Goal: Task Accomplishment & Management: Manage account settings

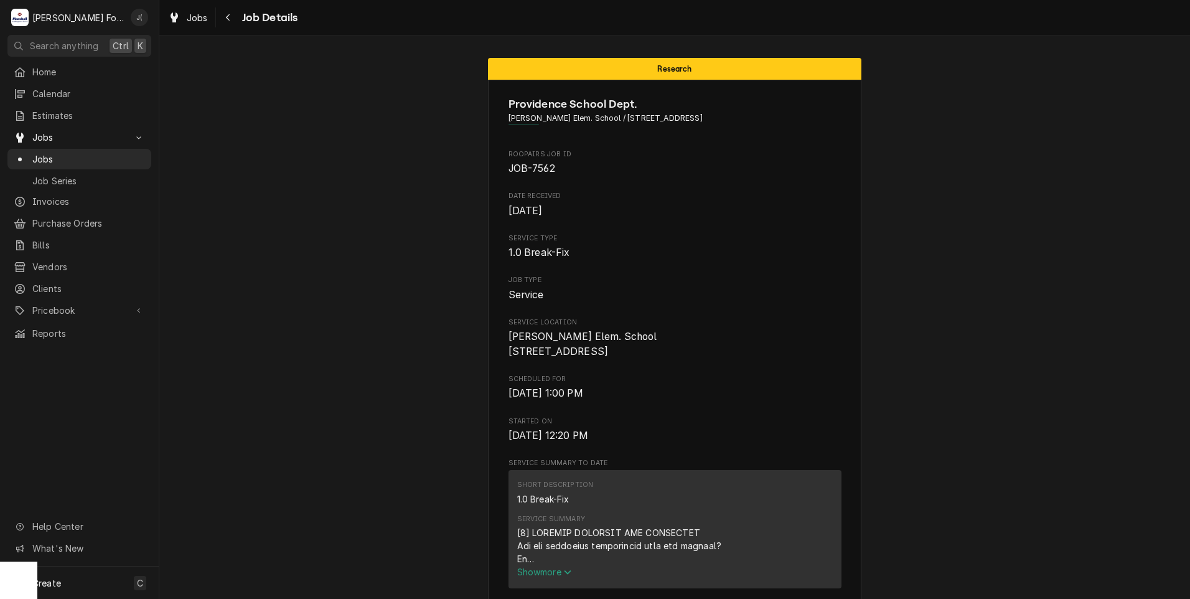
scroll to position [2748, 0]
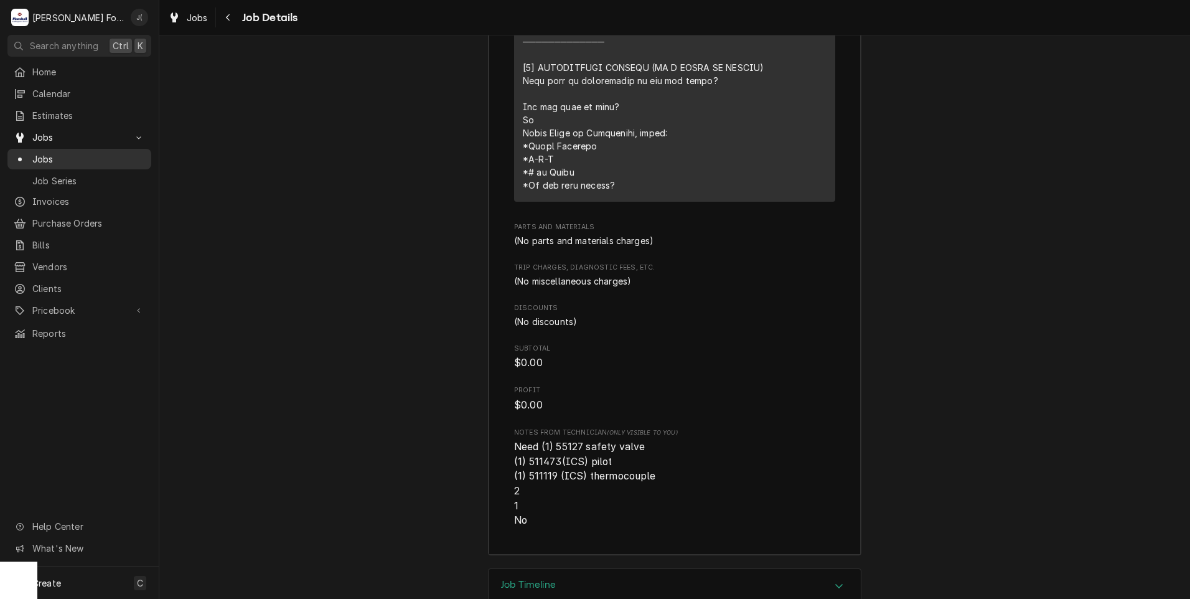
click at [68, 153] on span "Jobs" at bounding box center [88, 158] width 113 height 13
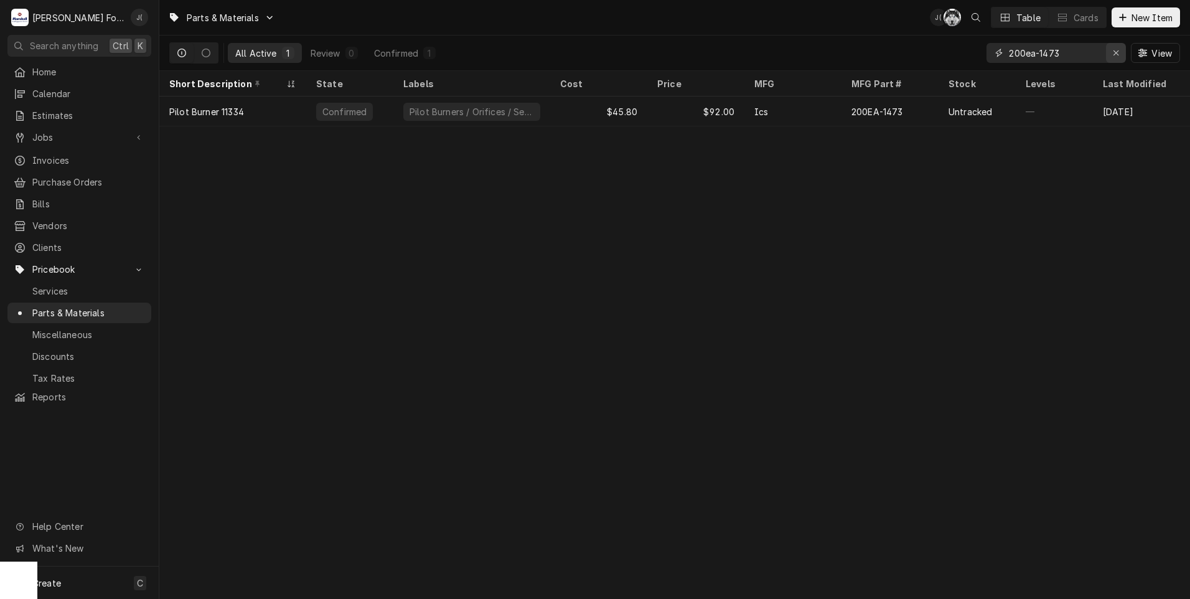
click at [1116, 55] on icon "Erase input" at bounding box center [1116, 53] width 7 height 9
click at [1093, 54] on input "Dynamic Content Wrapper" at bounding box center [1067, 53] width 117 height 20
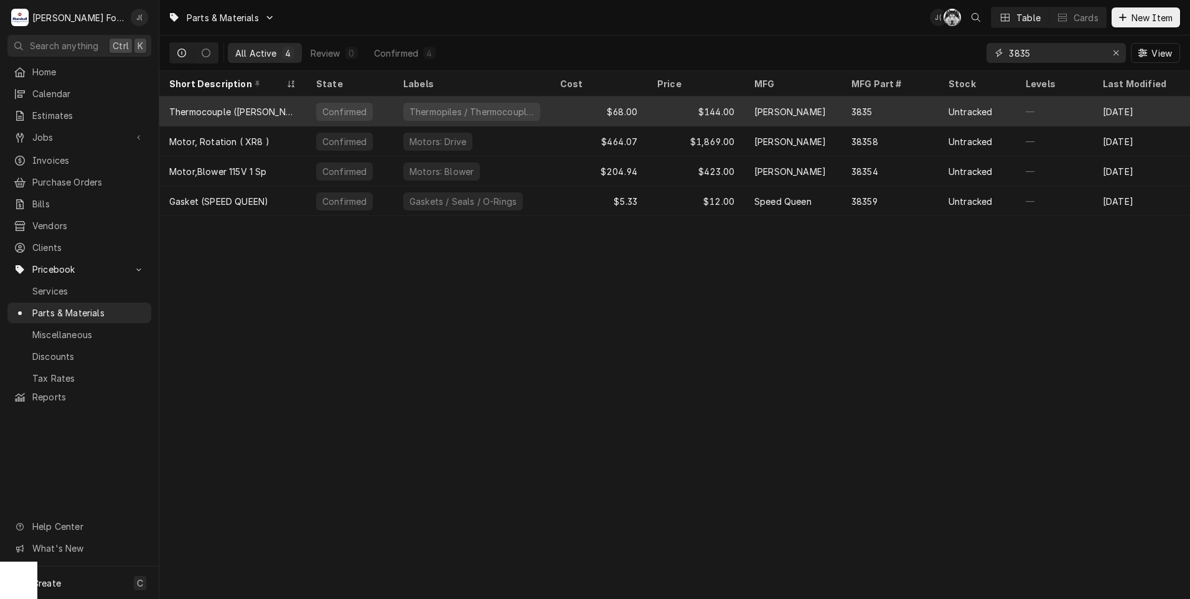
type input "3835"
click at [748, 106] on div "[PERSON_NAME]" at bounding box center [792, 111] width 97 height 30
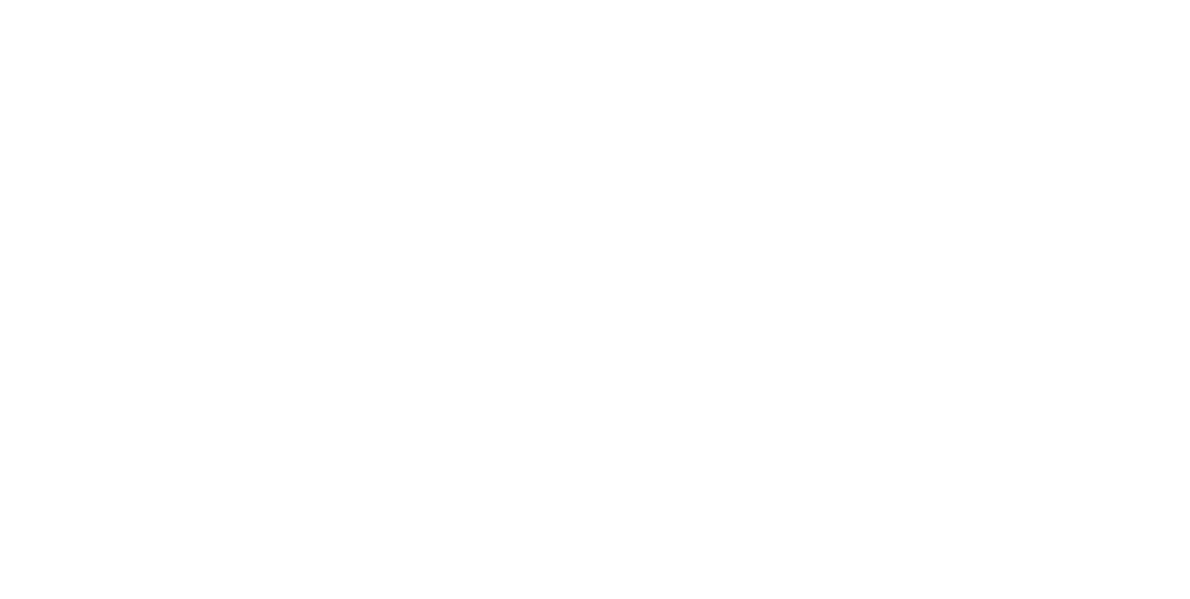
click at [748, 106] on div "Dynamic Content Wrapper" at bounding box center [595, 299] width 1190 height 599
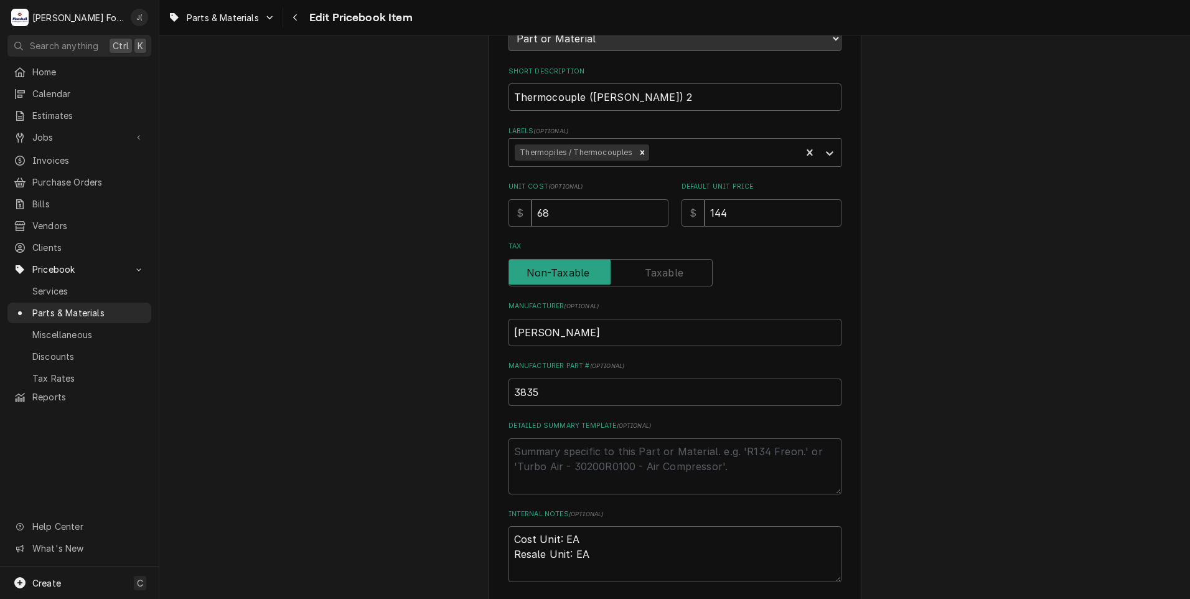
scroll to position [187, 0]
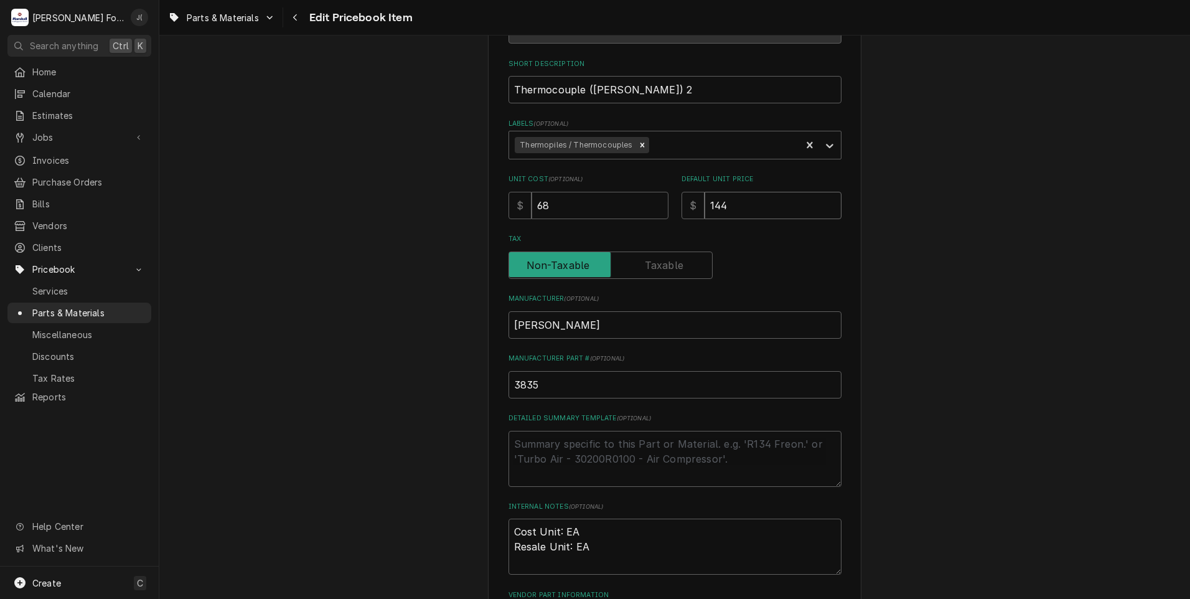
drag, startPoint x: 748, startPoint y: 207, endPoint x: 385, endPoint y: 223, distance: 363.8
click at [647, 218] on div "Use the fields below to edit this PriceBook item. Note that changes made here w…" at bounding box center [674, 260] width 333 height 742
type textarea "x"
type input "1"
type textarea "x"
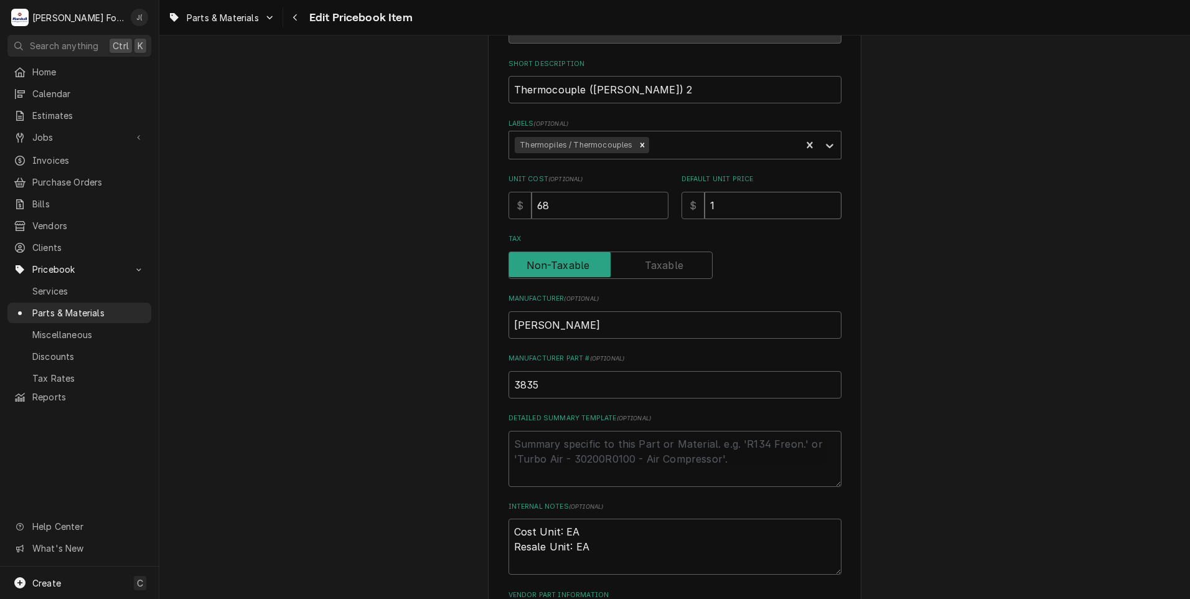
type input "15"
type textarea "x"
type input "155"
type textarea "x"
type input "155.0"
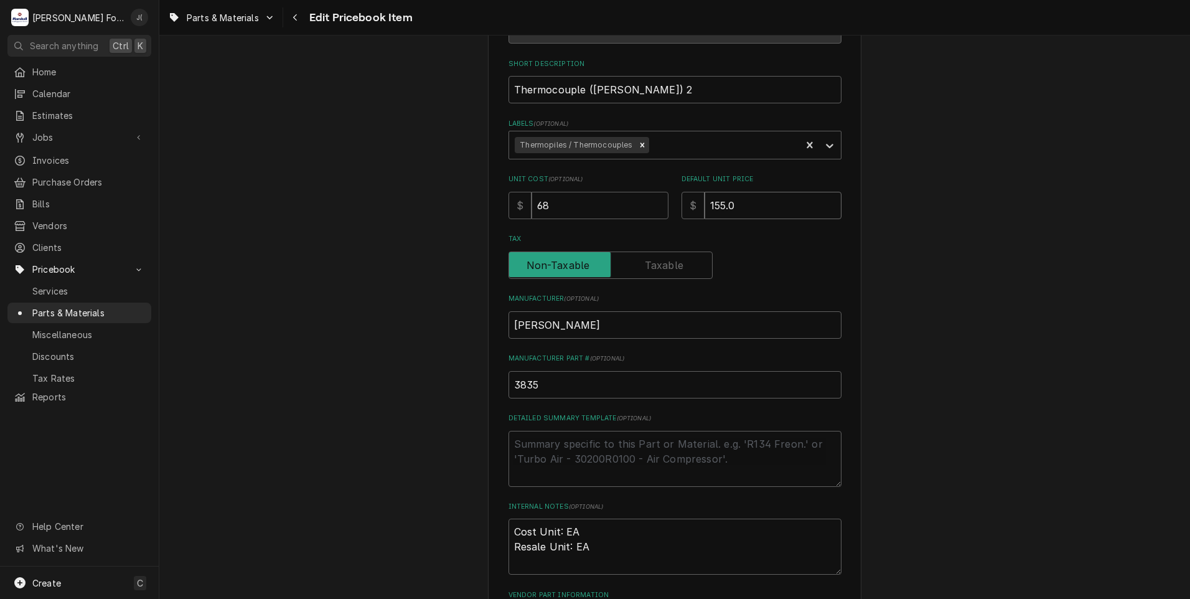
type textarea "x"
type input "155.00"
drag, startPoint x: 563, startPoint y: 205, endPoint x: 286, endPoint y: 161, distance: 279.8
click at [369, 201] on div "Use the fields below to edit this PriceBook item. Note that changes made here w…" at bounding box center [674, 300] width 1031 height 877
type textarea "x"
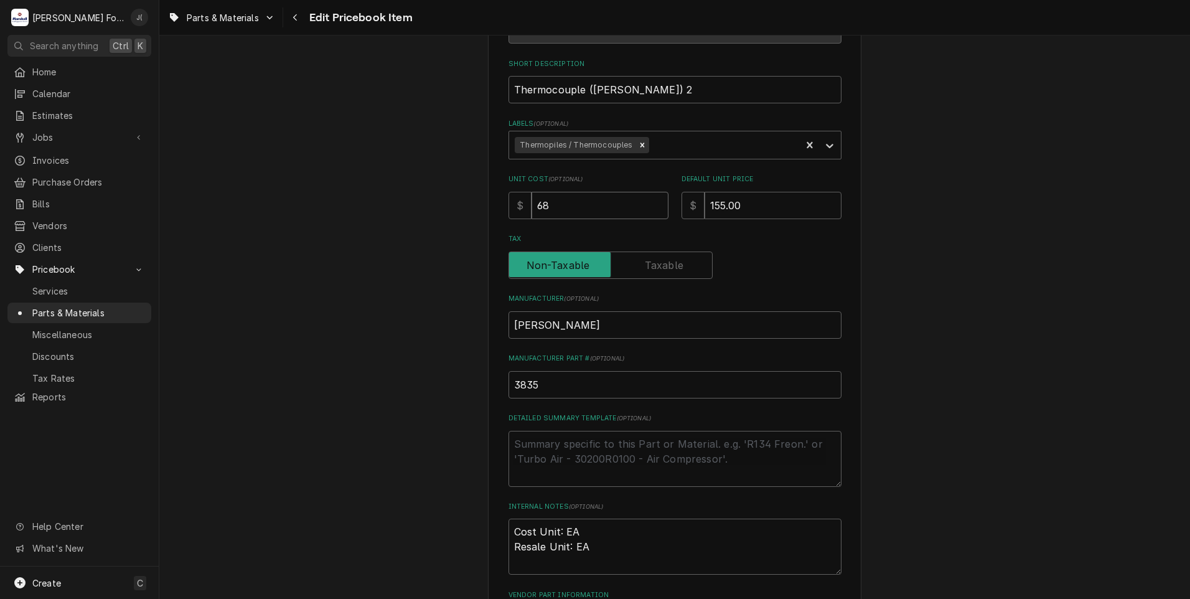
type input "3"
type textarea "x"
type input "37"
type textarea "x"
type input "37.0"
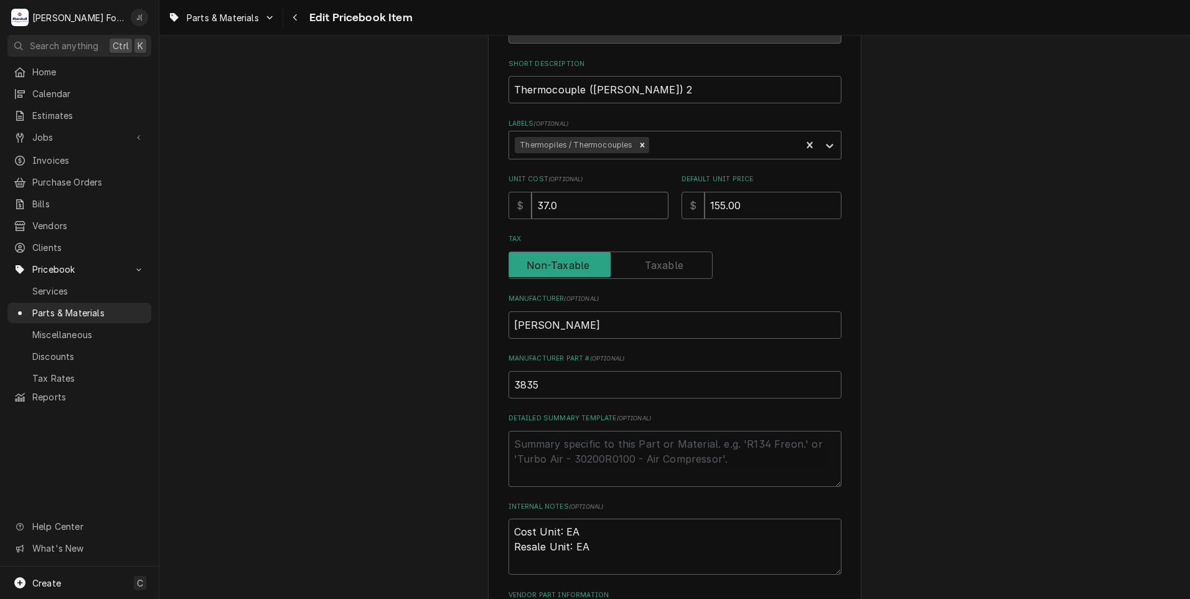
type textarea "x"
type input "37.00"
click at [575, 206] on input "37.00" at bounding box center [600, 205] width 137 height 27
type textarea "x"
type input "37.0"
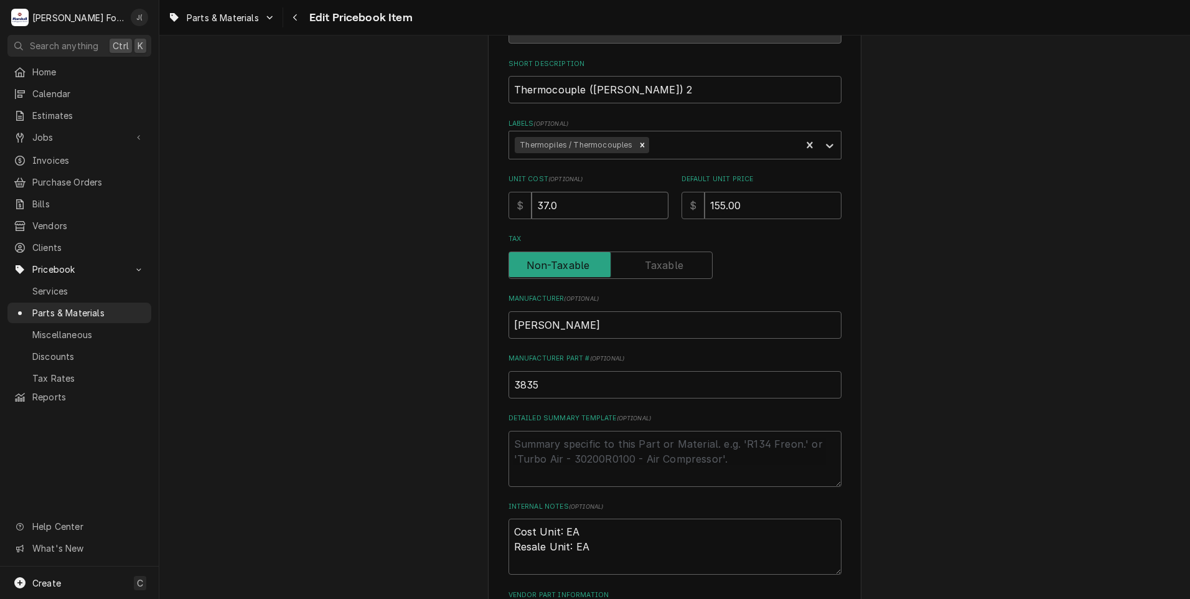
type textarea "x"
type input "37"
type textarea "x"
type input "37.3"
type textarea "x"
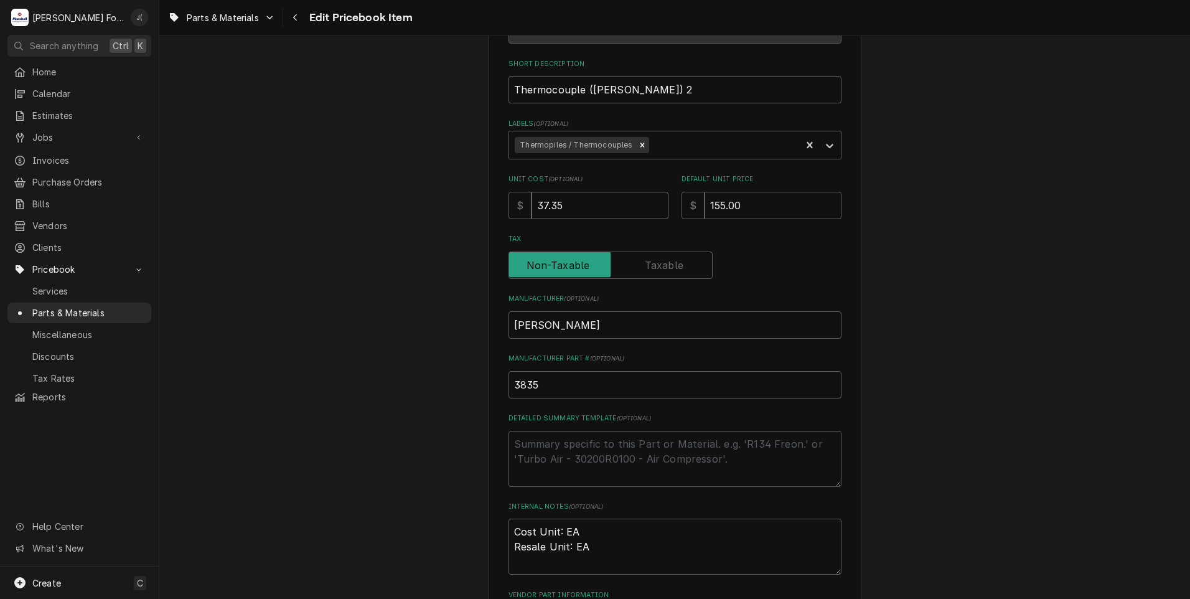
type input "37.35"
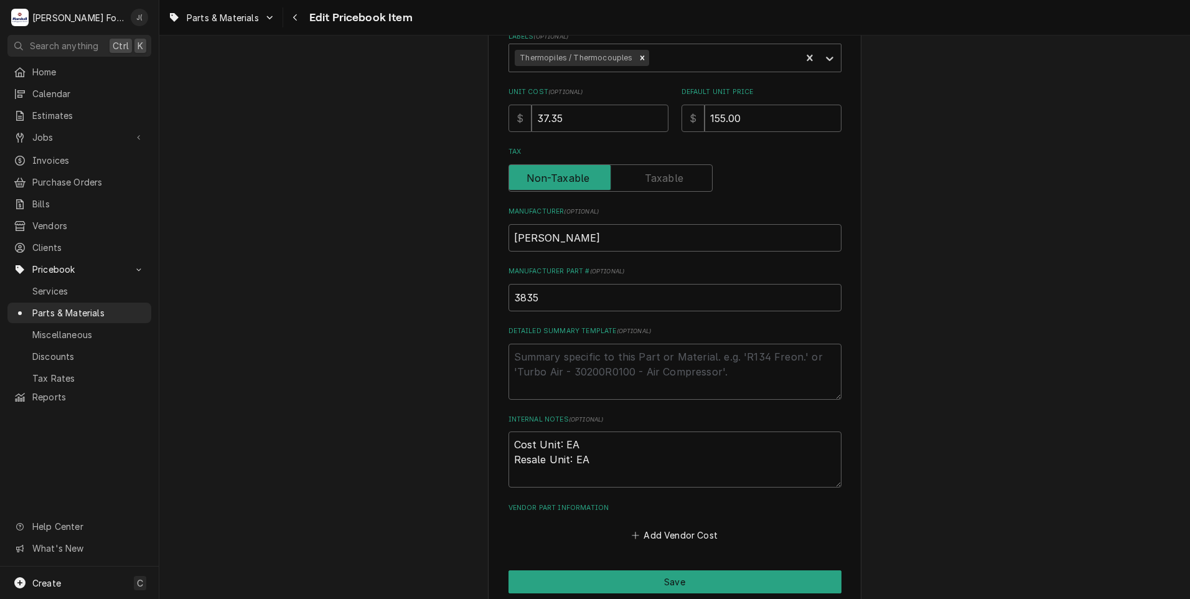
scroll to position [383, 0]
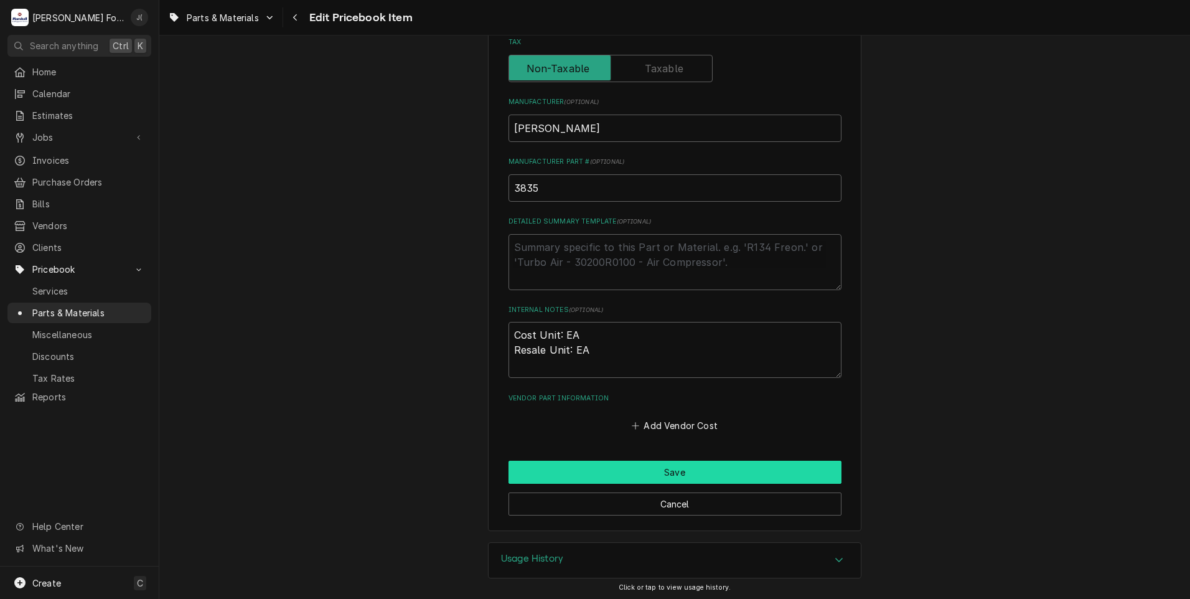
click at [716, 481] on button "Save" at bounding box center [674, 472] width 333 height 23
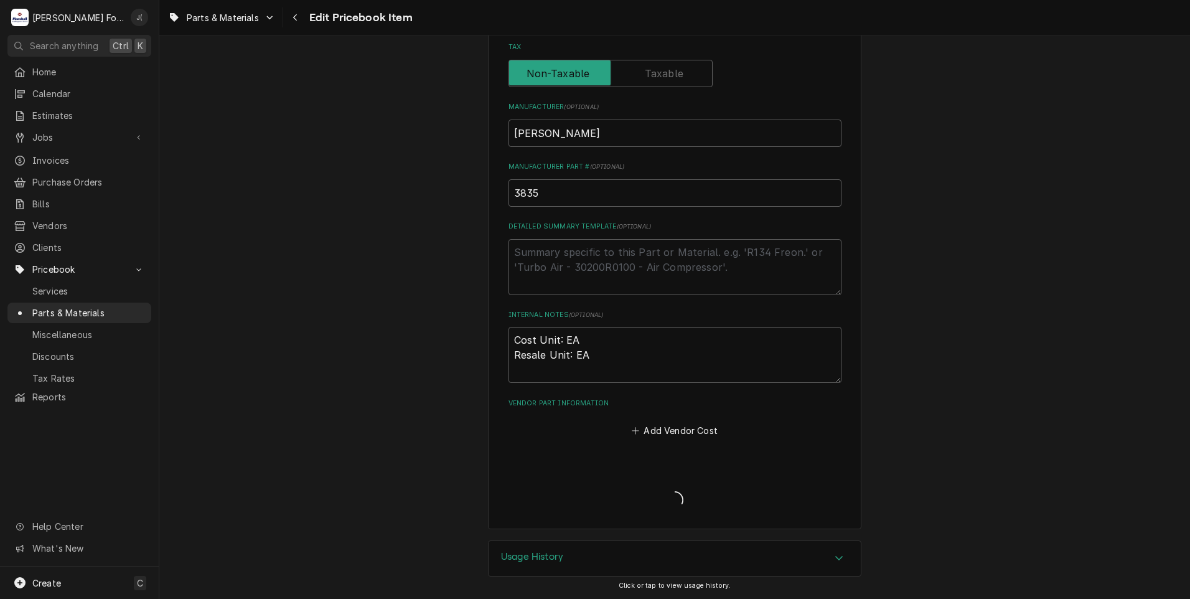
scroll to position [377, 0]
type textarea "x"
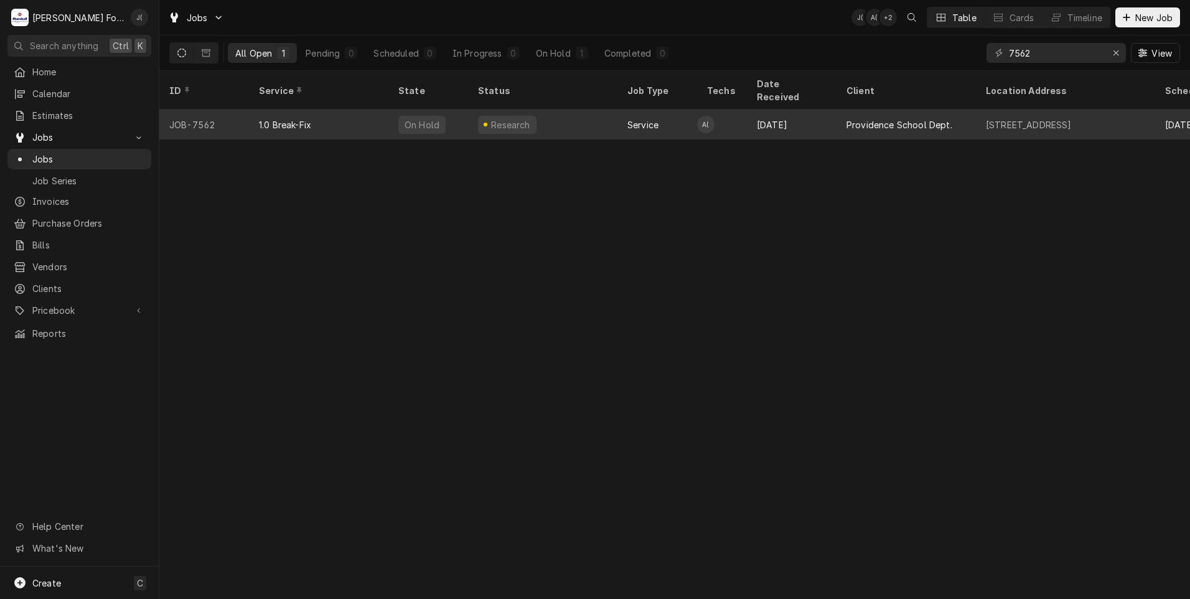
click at [355, 114] on div "1.0 Break-Fix" at bounding box center [318, 125] width 139 height 30
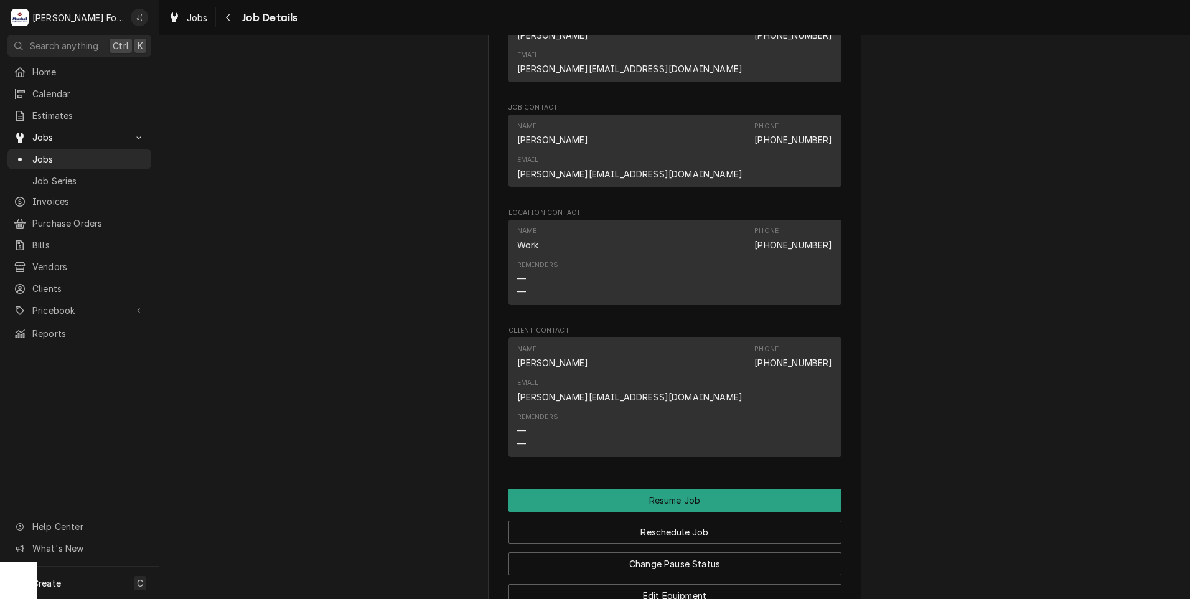
scroll to position [1120, 0]
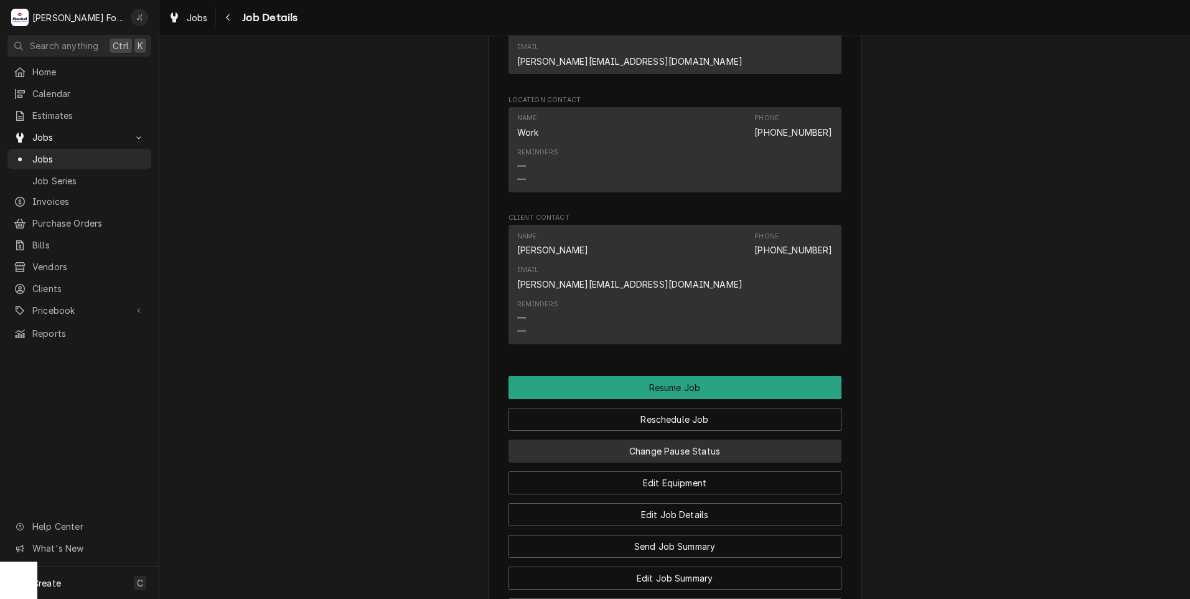
click at [670, 439] on button "Change Pause Status" at bounding box center [674, 450] width 333 height 23
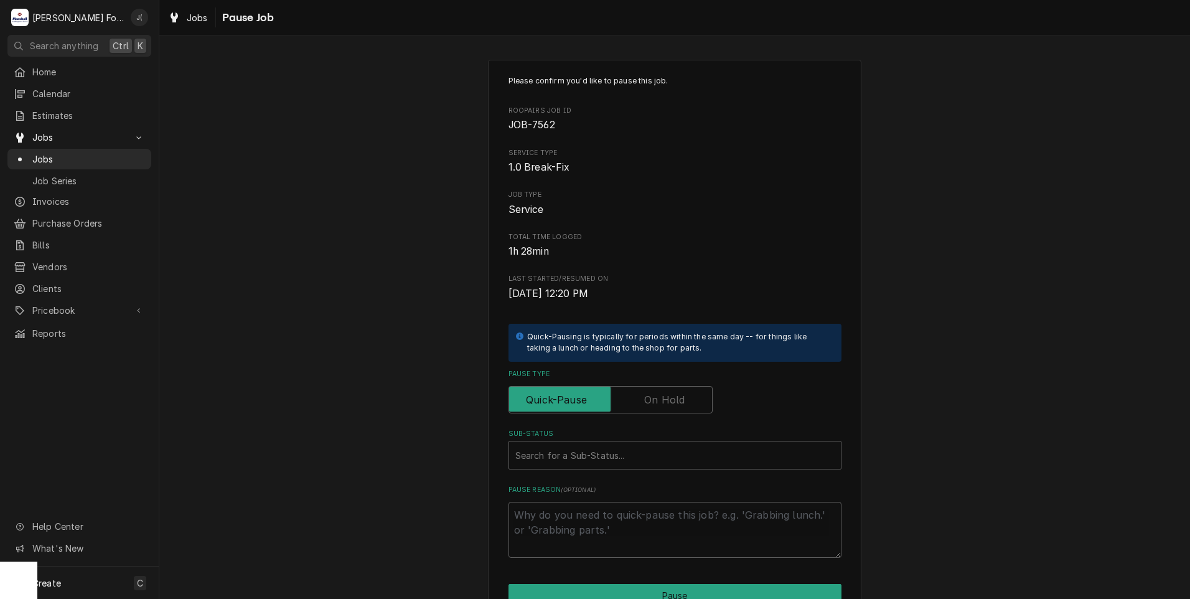
click at [660, 402] on label "Pause Type" at bounding box center [610, 399] width 204 height 27
click at [660, 402] on input "Pause Type" at bounding box center [610, 399] width 193 height 27
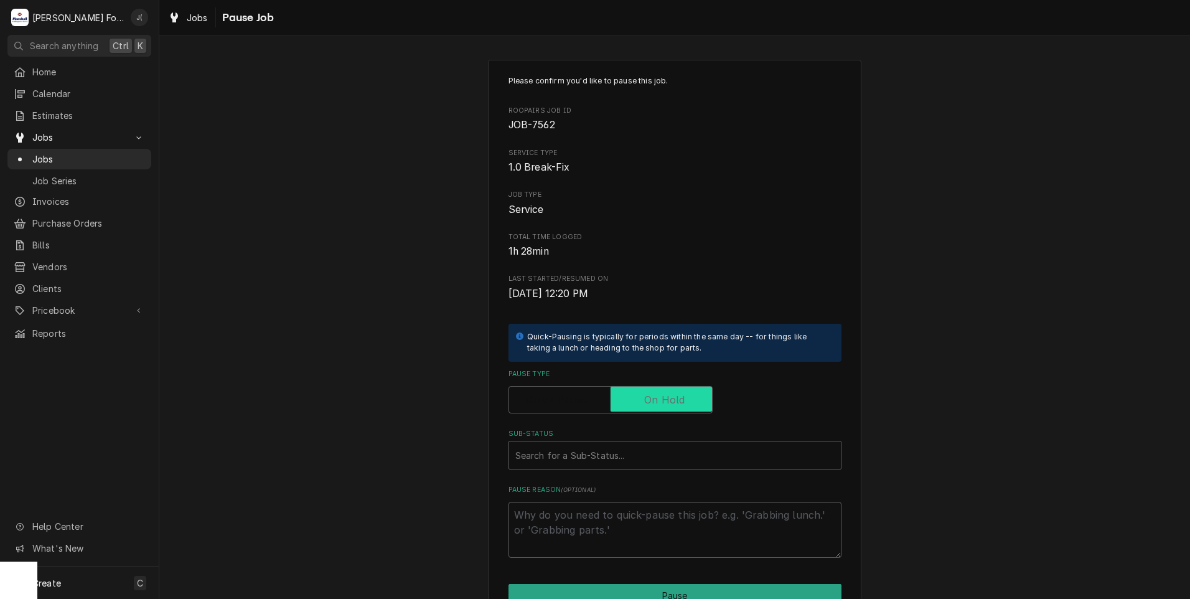
checkbox input "true"
click at [638, 455] on div "Sub-Status" at bounding box center [674, 455] width 319 height 22
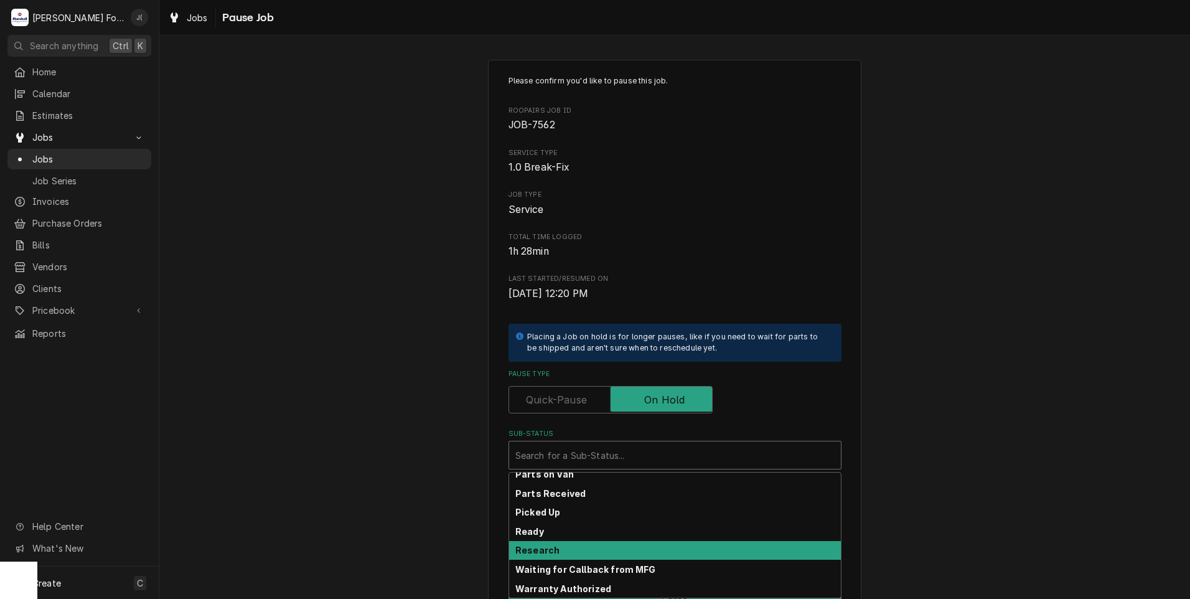
scroll to position [199, 0]
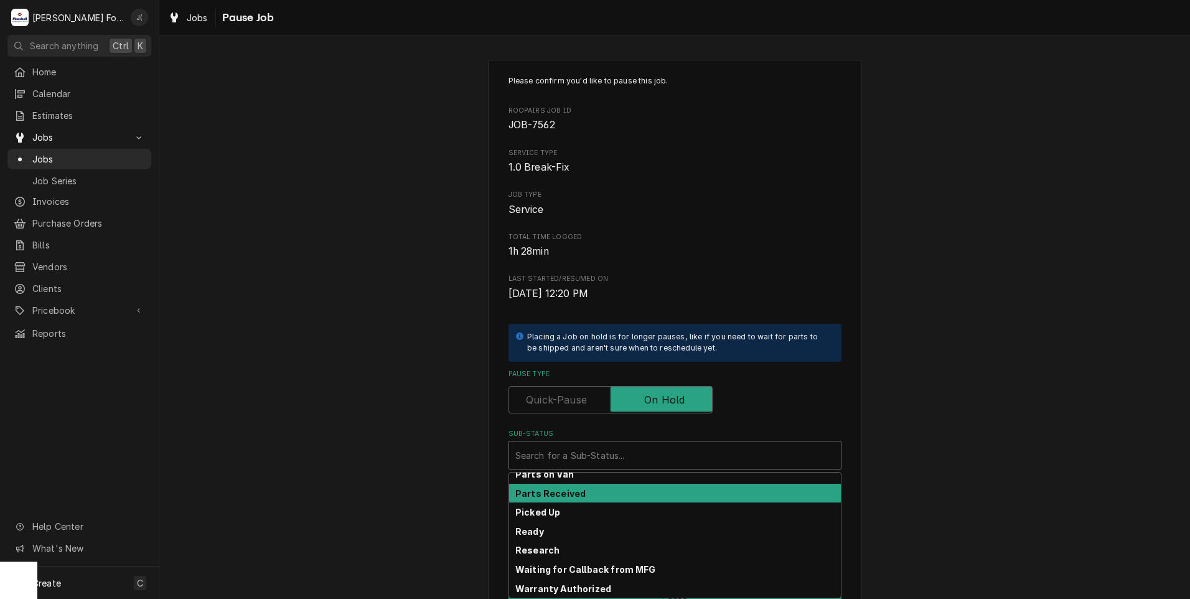
click at [579, 488] on div "Parts Received" at bounding box center [675, 493] width 332 height 19
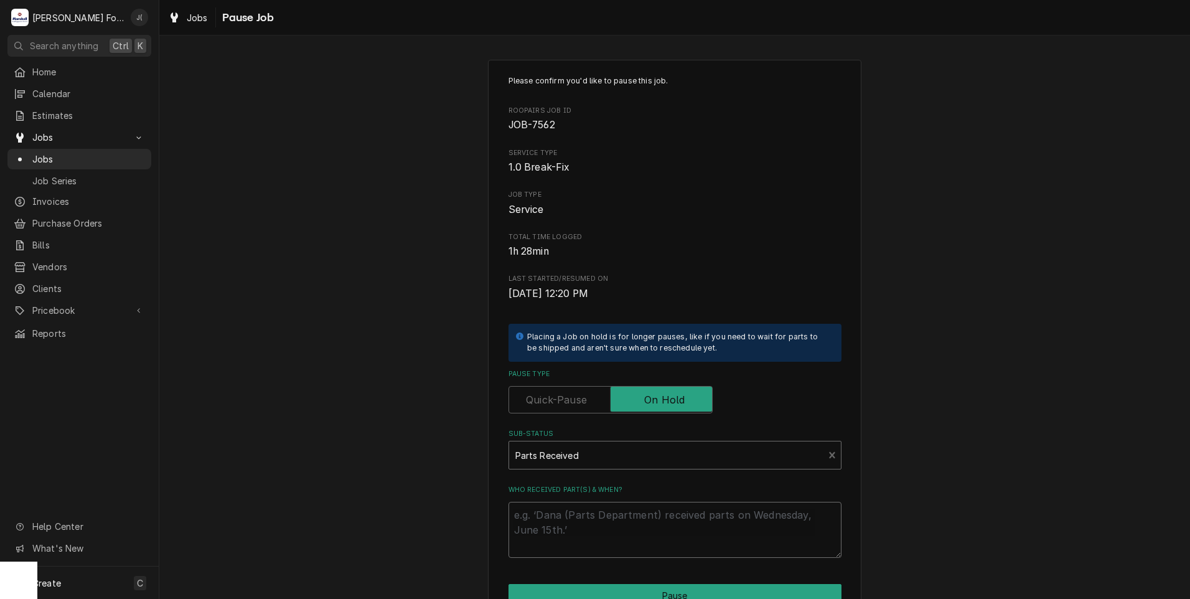
click at [580, 526] on textarea "Who received part(s) & when?" at bounding box center [674, 530] width 333 height 56
type textarea "x"
type textarea "0"
type textarea "x"
type textarea "09"
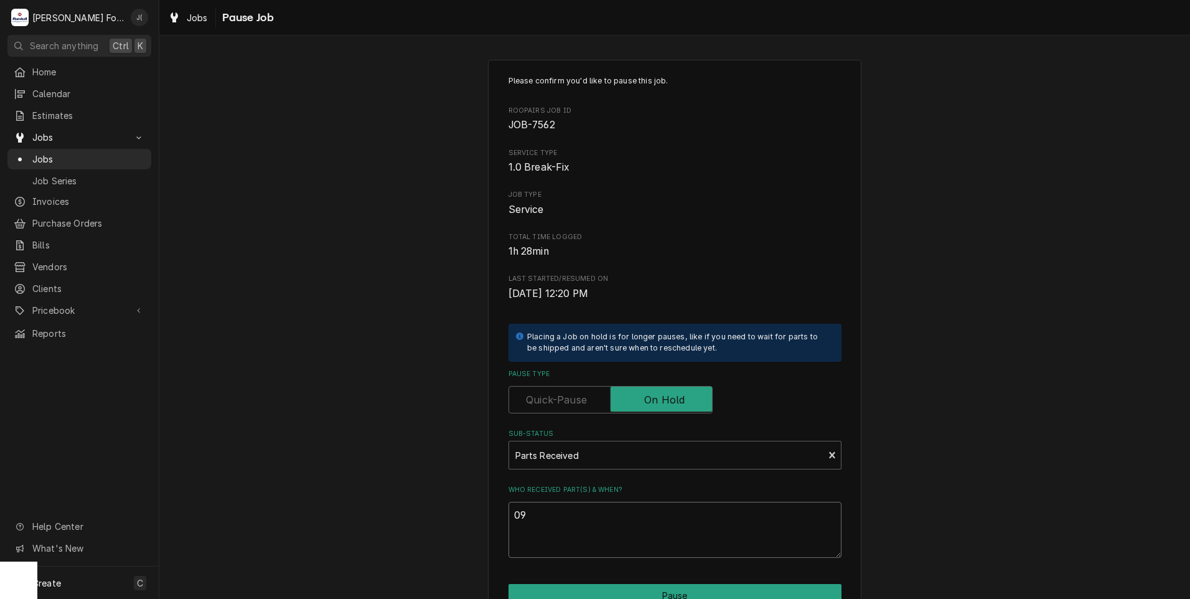
type textarea "x"
type textarea "09/"
type textarea "x"
type textarea "09/3"
type textarea "x"
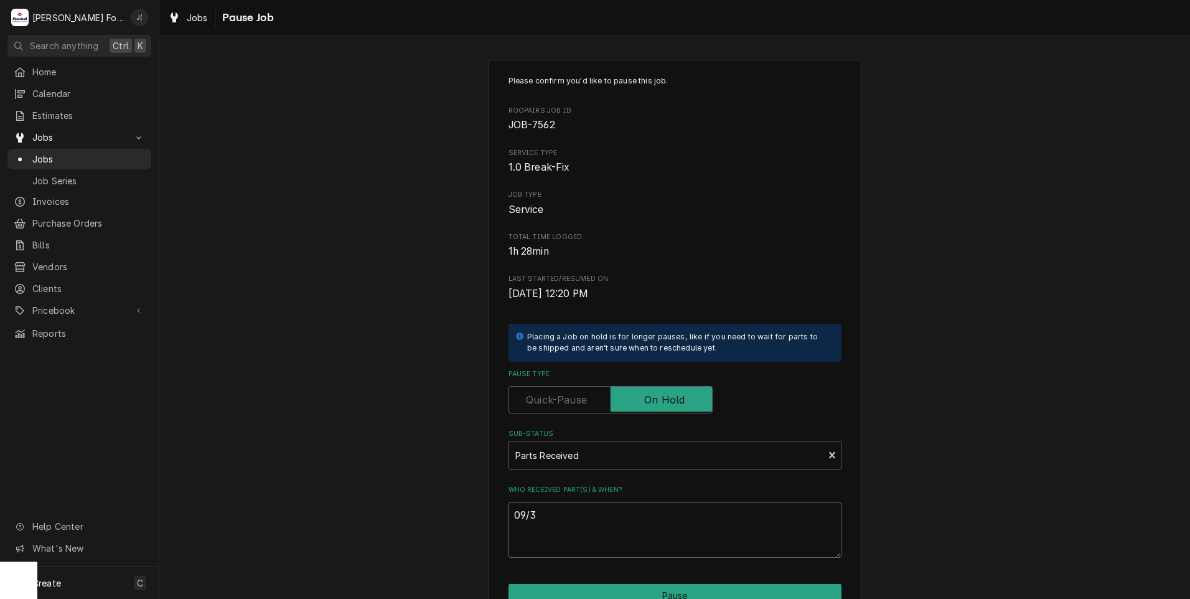
type textarea "09/30"
type textarea "x"
type textarea "09/30/"
type textarea "x"
type textarea "09/30/2"
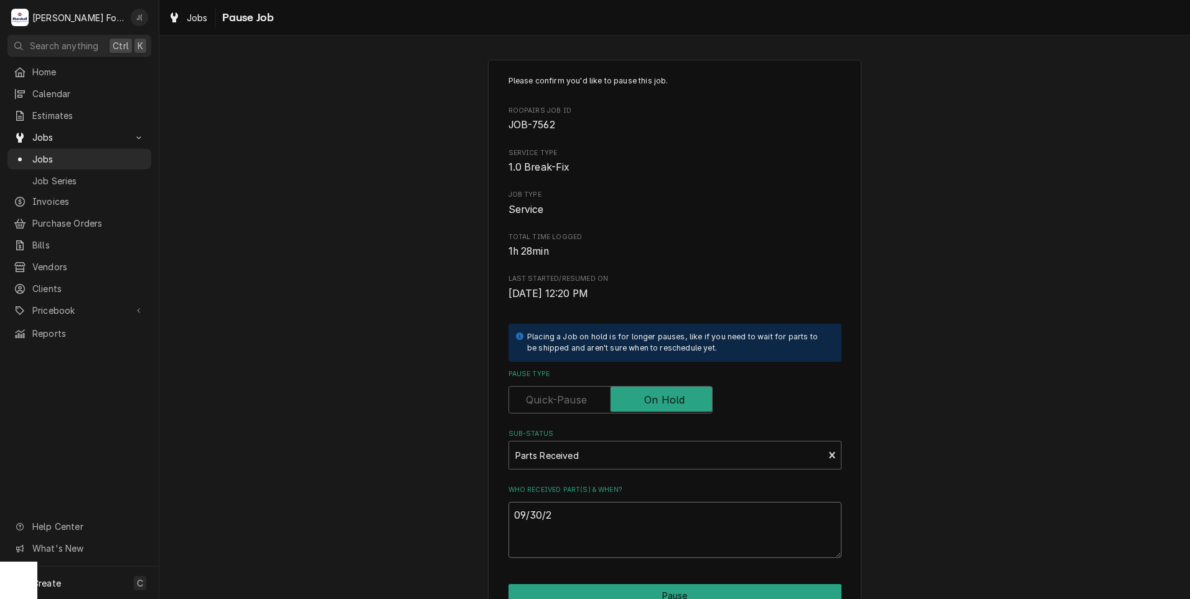
type textarea "x"
type textarea "09/30/20"
type textarea "x"
type textarea "09/30/202"
type textarea "x"
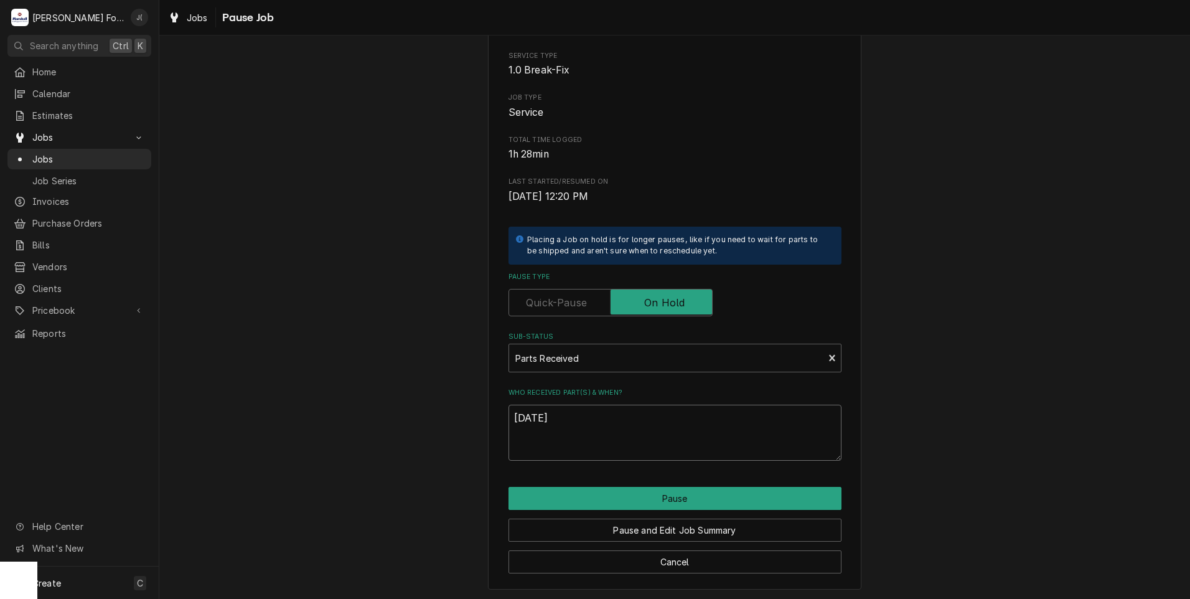
scroll to position [98, 0]
type textarea "09/30/2025"
click at [601, 353] on div "Sub-Status" at bounding box center [666, 356] width 302 height 22
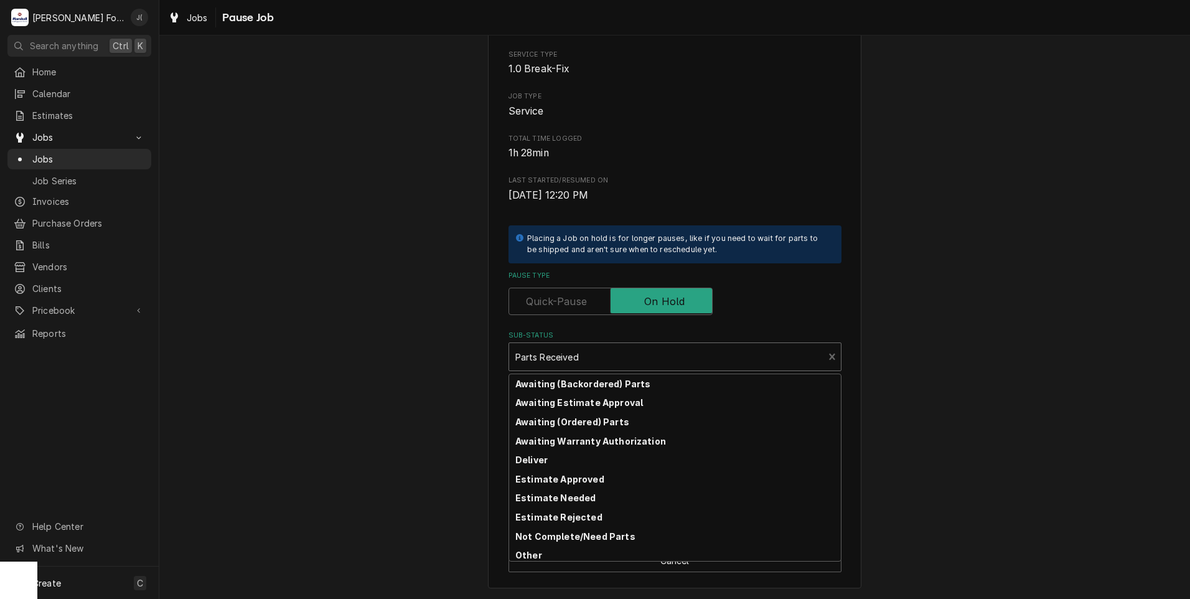
scroll to position [49, 0]
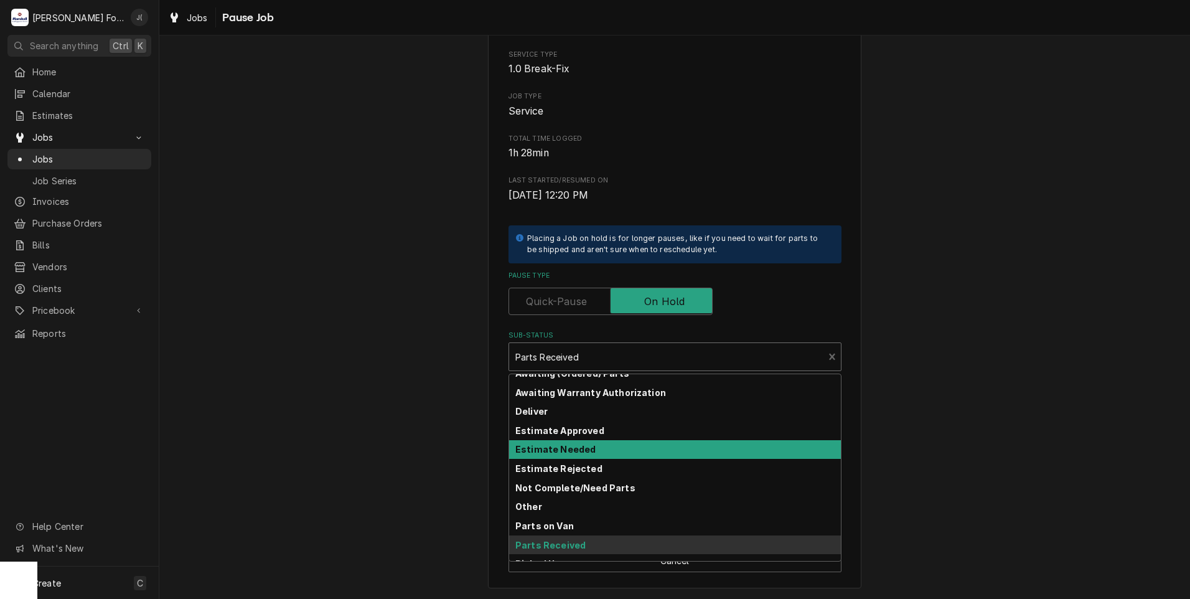
click at [594, 456] on div "Estimate Needed" at bounding box center [675, 449] width 332 height 19
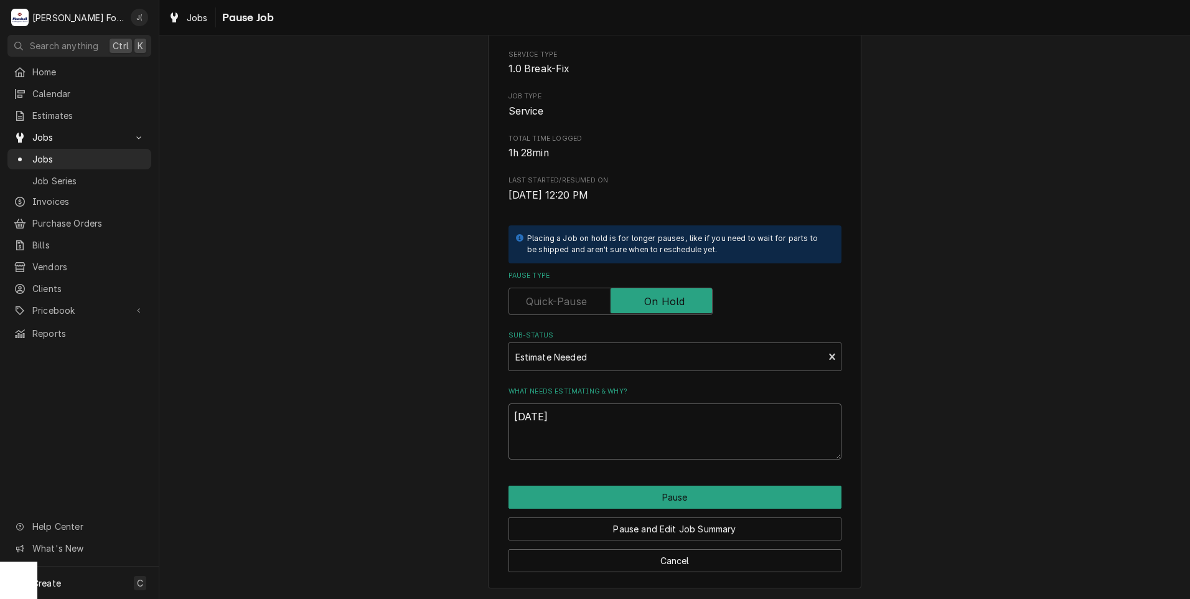
drag, startPoint x: 595, startPoint y: 424, endPoint x: 383, endPoint y: 413, distance: 211.9
click at [383, 413] on div "Please confirm you'd like to pause this job. Roopairs Job ID JOB-7562 Service T…" at bounding box center [674, 274] width 1031 height 649
type textarea "x"
type textarea "p"
type textarea "x"
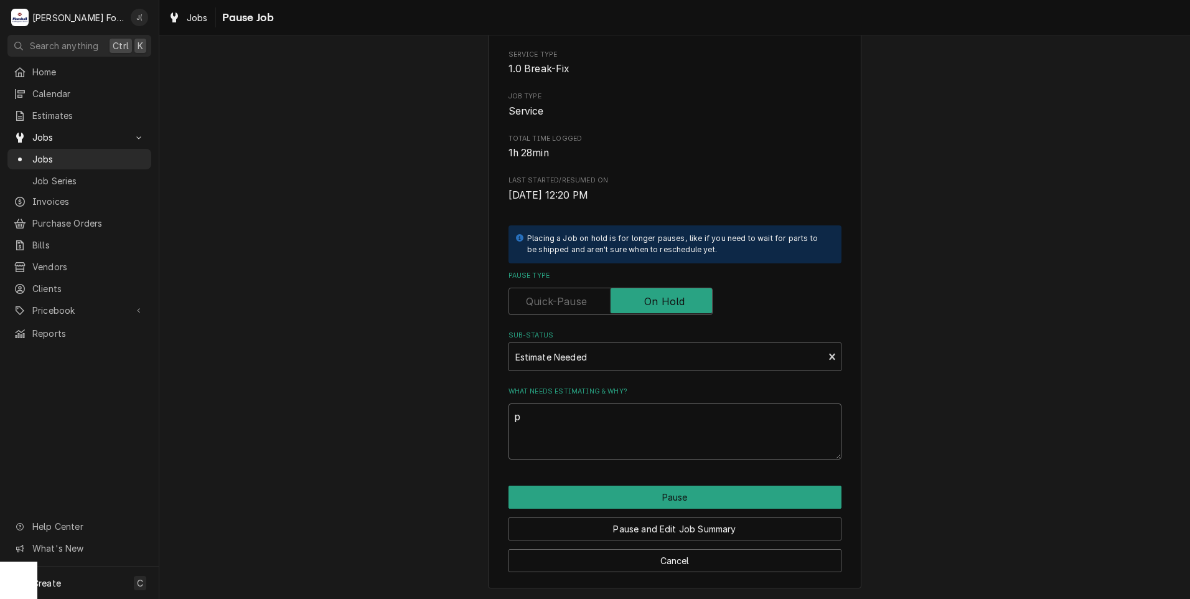
type textarea "pr"
type textarea "x"
type textarea "pri"
type textarea "x"
type textarea "pric"
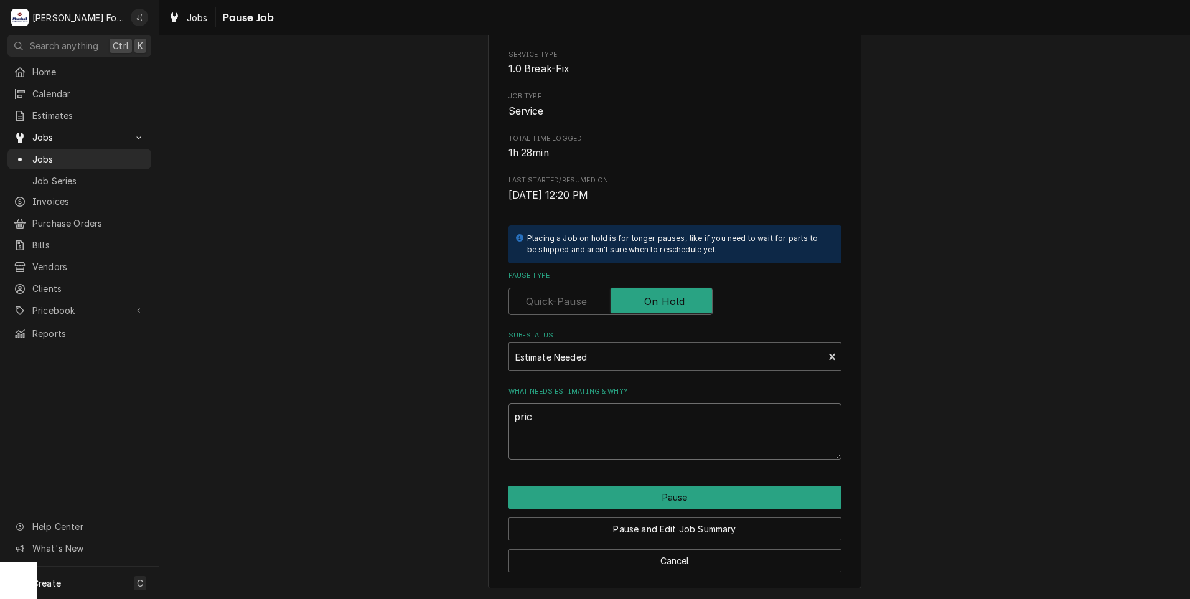
type textarea "x"
type textarea "price"
type textarea "x"
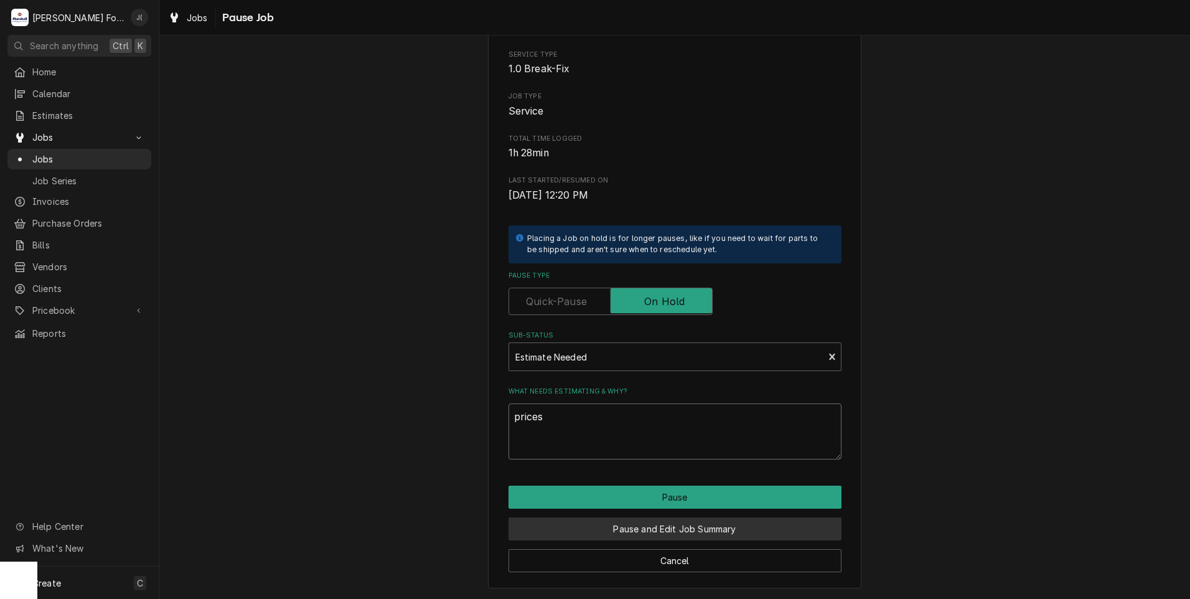
type textarea "prices"
click at [655, 533] on button "Pause and Edit Job Summary" at bounding box center [674, 528] width 333 height 23
type textarea "x"
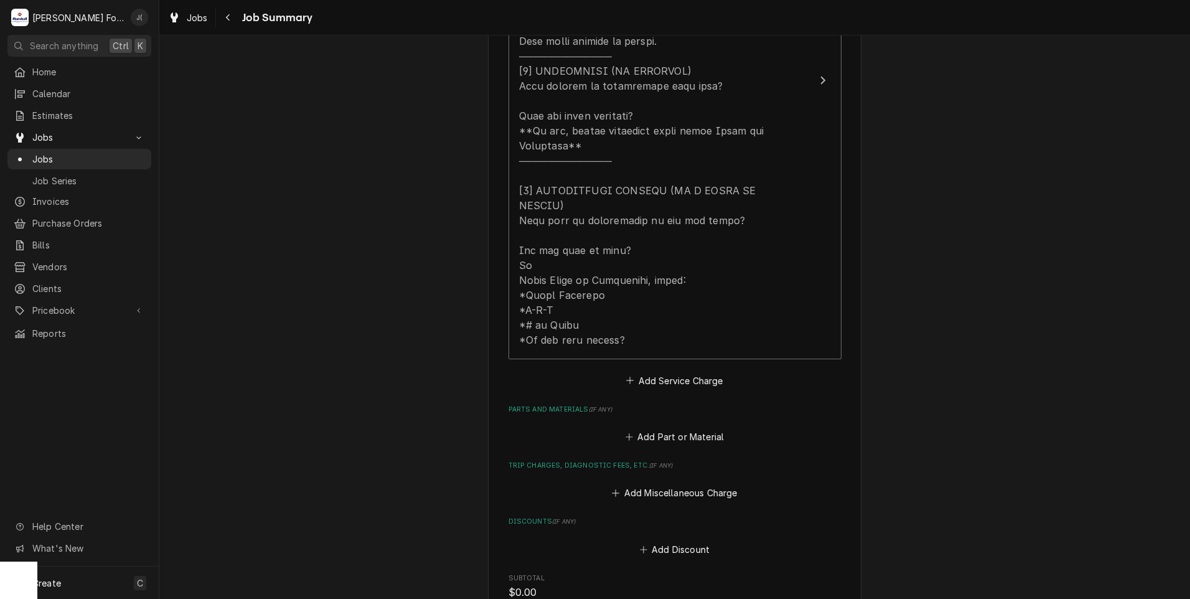
scroll to position [622, 0]
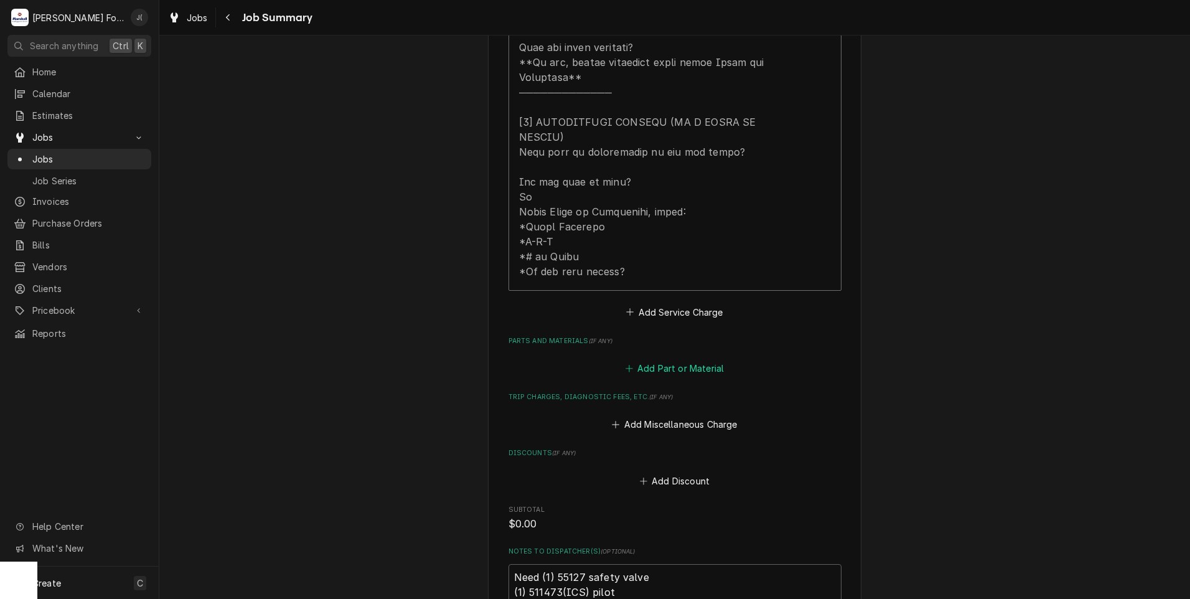
click at [647, 360] on button "Add Part or Material" at bounding box center [674, 368] width 103 height 17
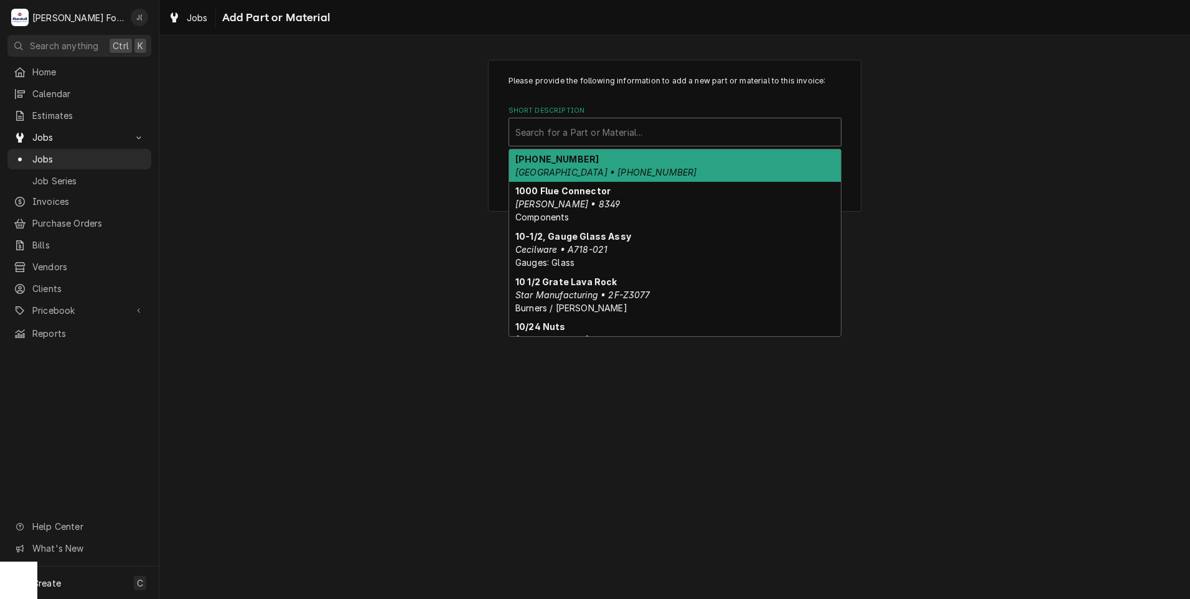
click at [566, 129] on div "Short Description" at bounding box center [674, 132] width 319 height 22
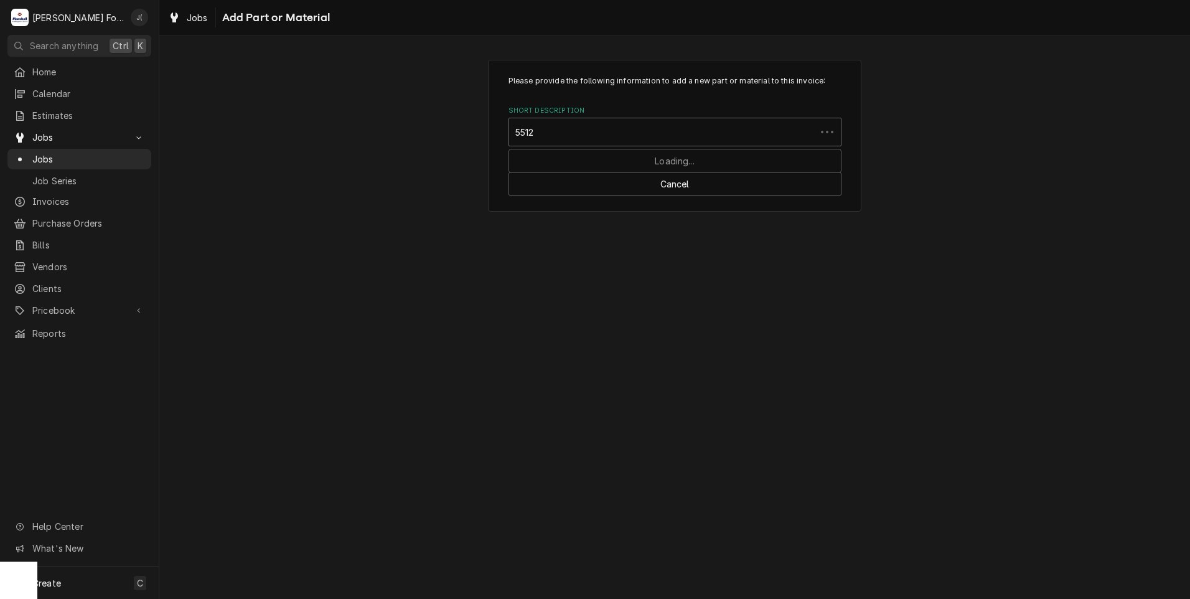
type input "55127"
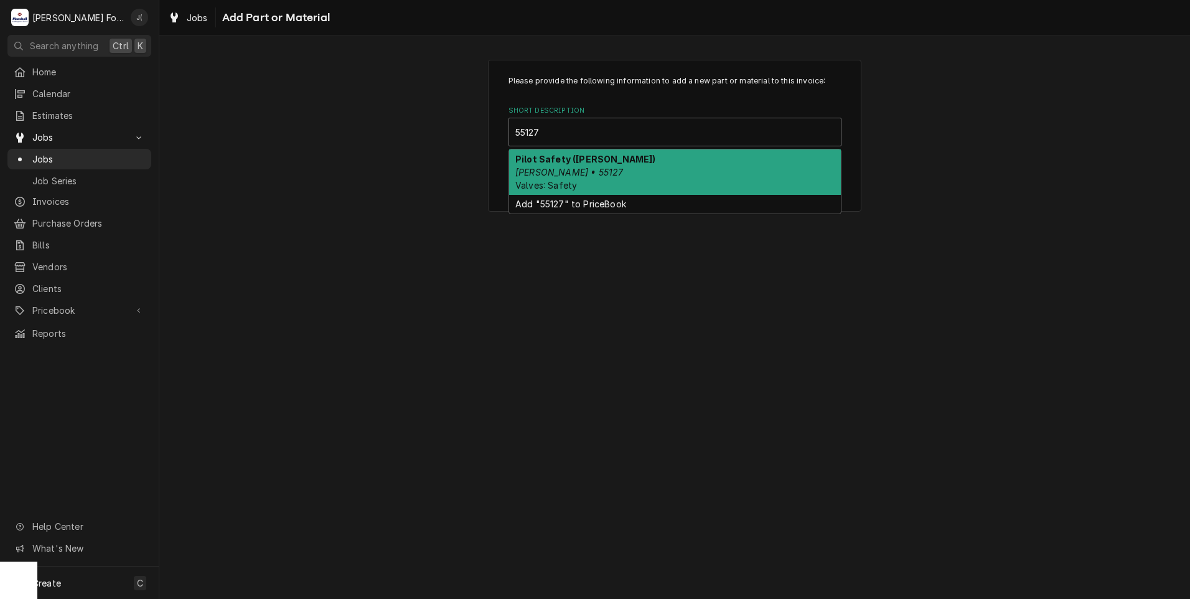
click at [548, 172] on em "Blodgett • 55127" at bounding box center [569, 172] width 108 height 11
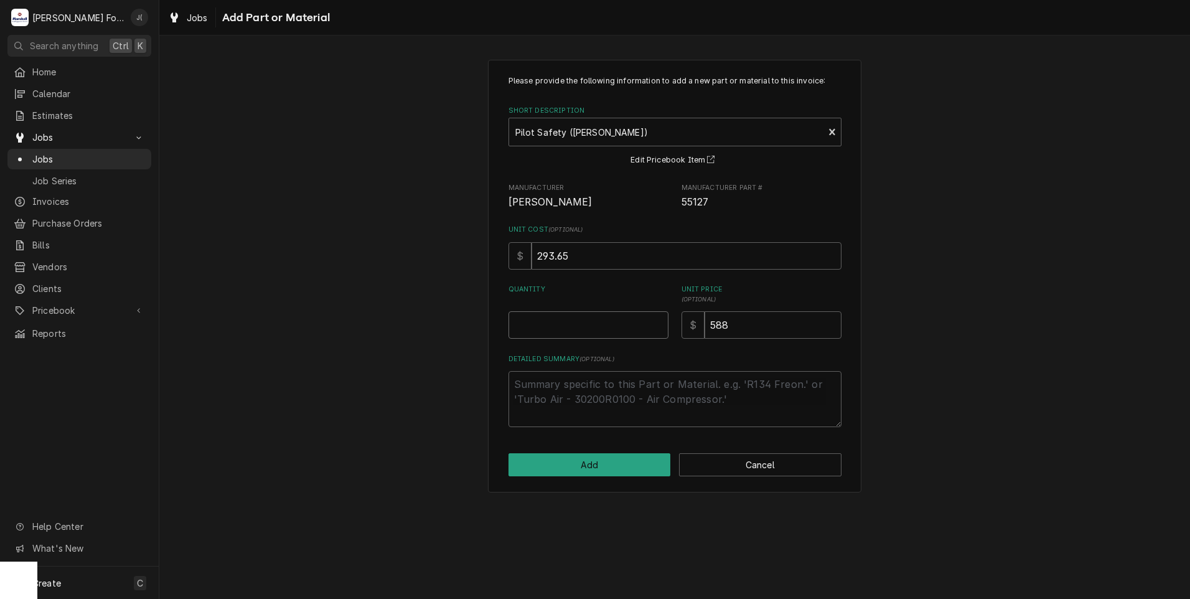
click at [599, 319] on input "Quantity" at bounding box center [588, 324] width 160 height 27
type textarea "x"
type input "1"
click at [596, 471] on button "Add" at bounding box center [589, 464] width 162 height 23
type textarea "x"
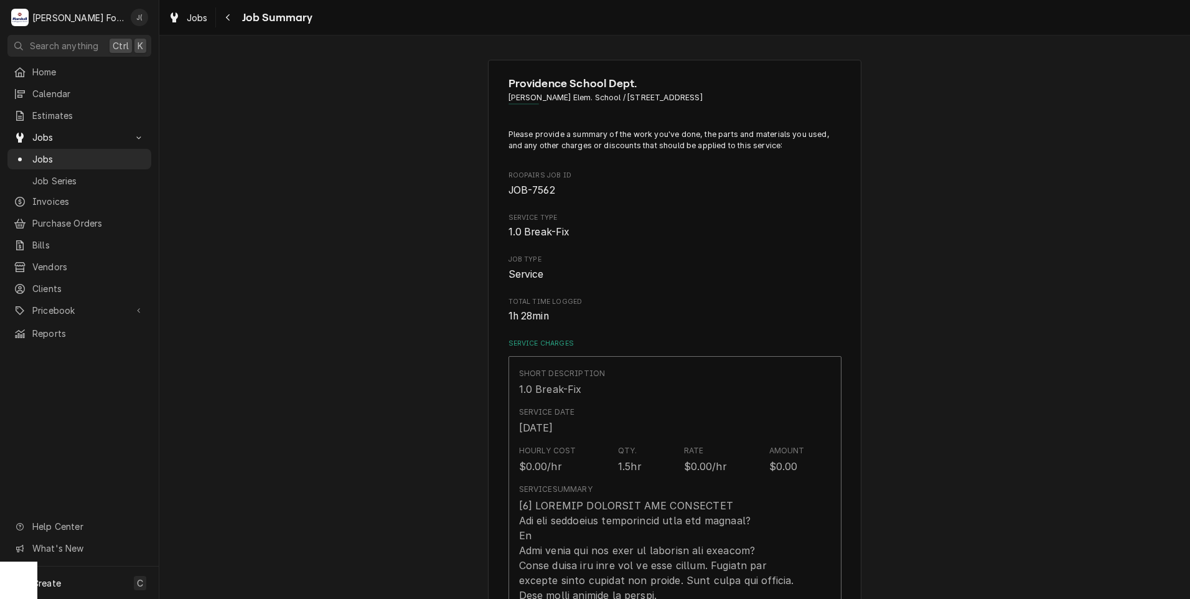
scroll to position [622, 0]
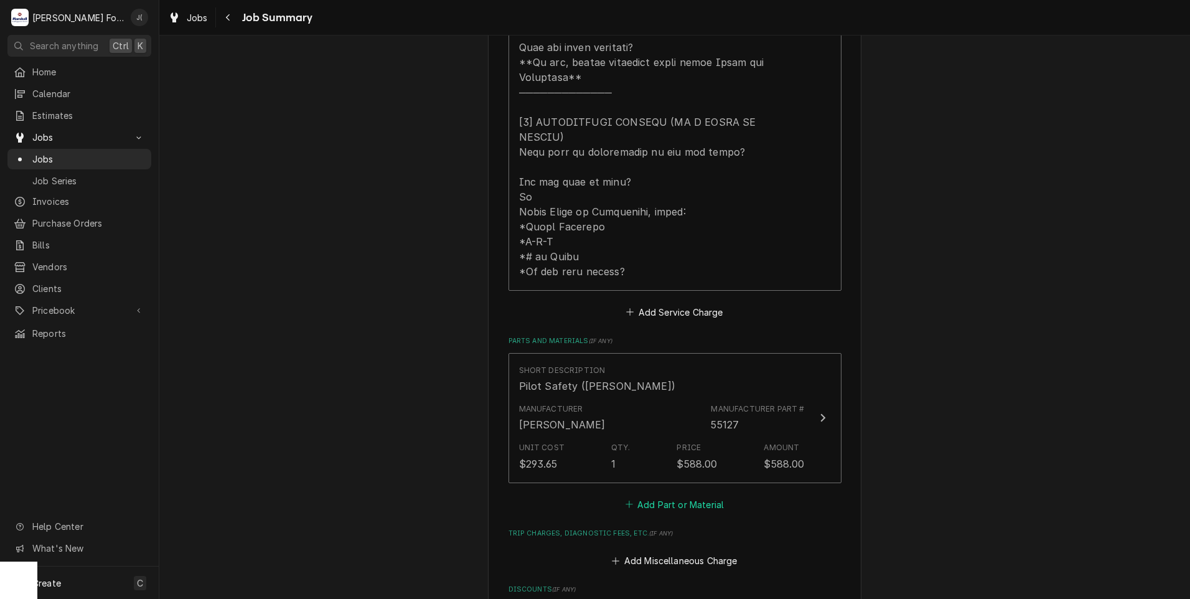
click at [638, 495] on button "Add Part or Material" at bounding box center [674, 503] width 103 height 17
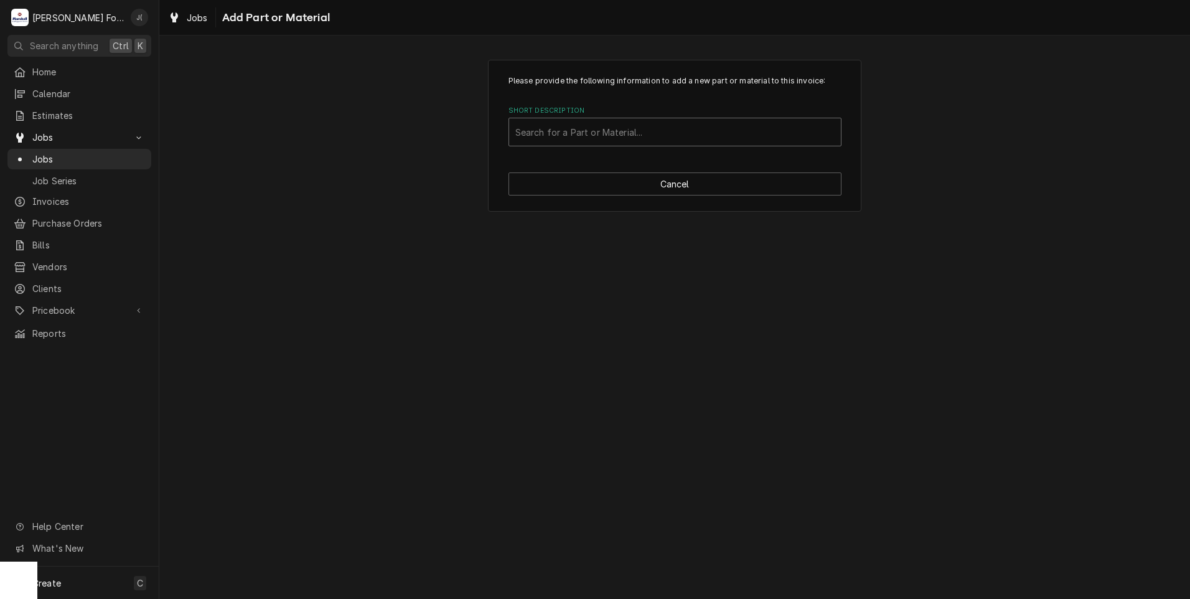
click at [614, 134] on div "Short Description" at bounding box center [674, 132] width 319 height 22
type input "200ea-1473"
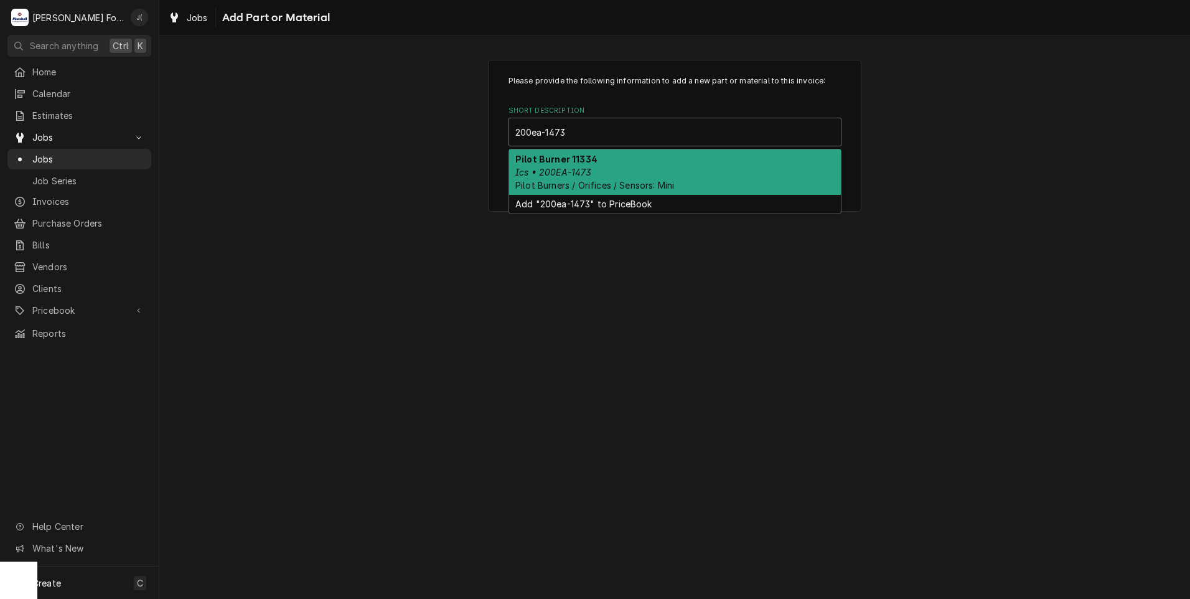
click at [610, 156] on div "Pilot Burner 11334 Ics • 200EA-1473 Pilot Burners / Orifices / Sensors: Mini" at bounding box center [675, 171] width 332 height 45
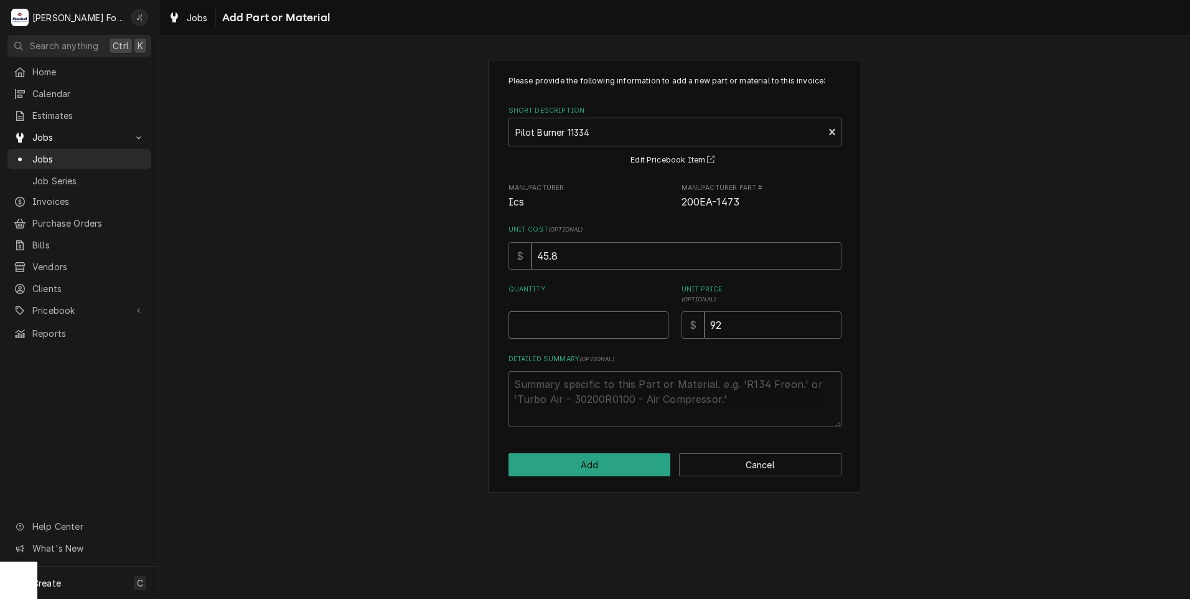
click at [581, 327] on input "Quantity" at bounding box center [588, 324] width 160 height 27
type textarea "x"
type input "1"
click at [622, 462] on button "Add" at bounding box center [589, 464] width 162 height 23
type textarea "x"
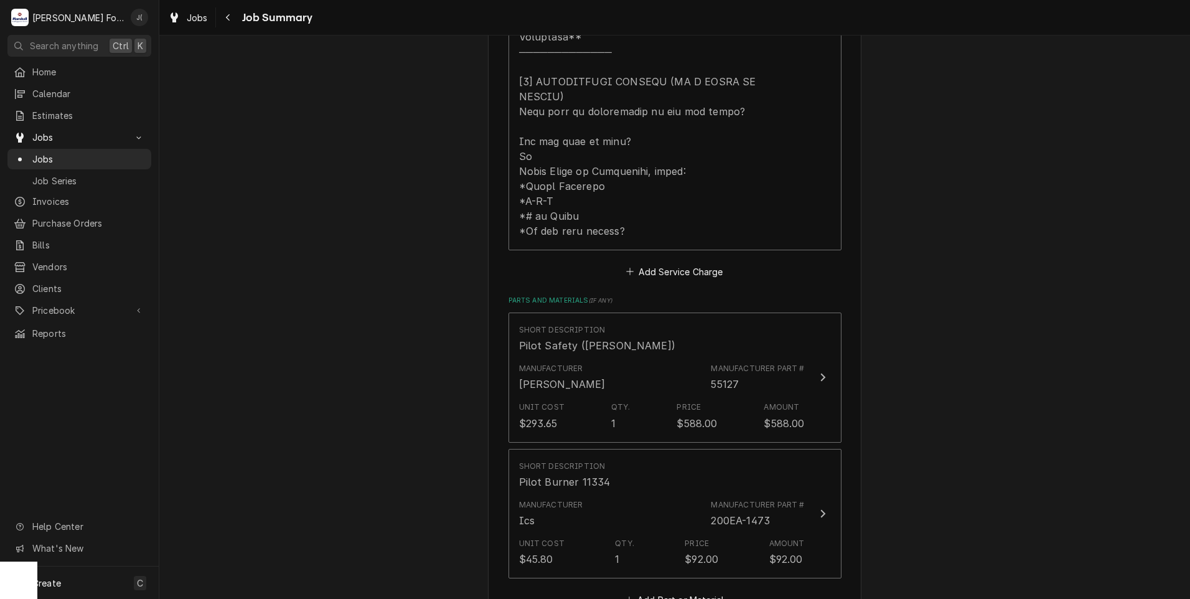
scroll to position [685, 0]
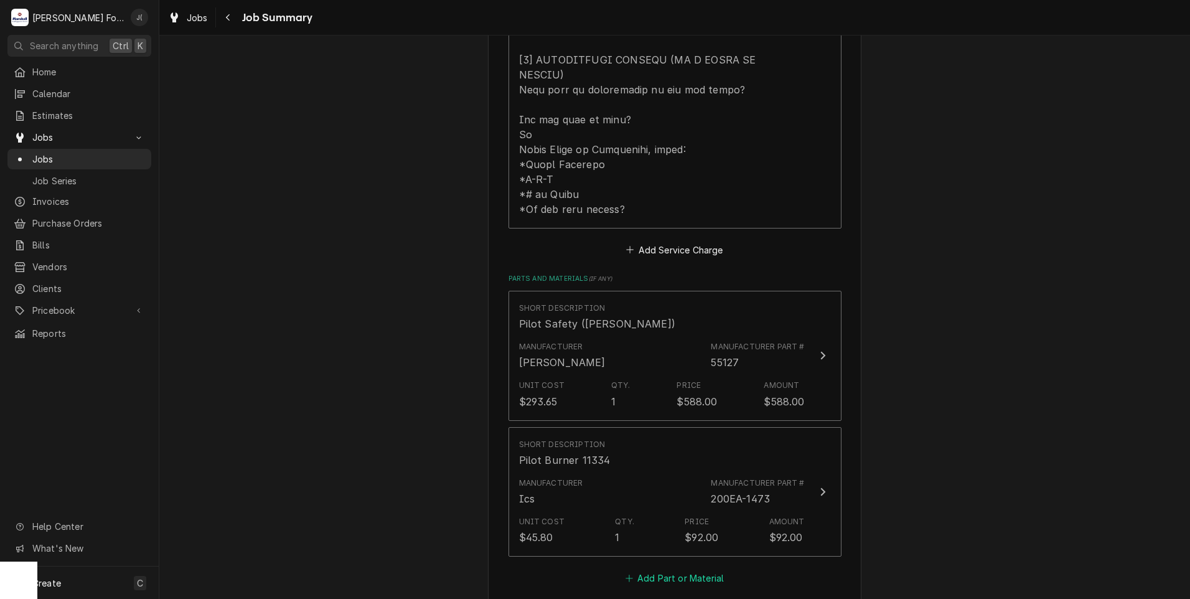
click at [650, 569] on button "Add Part or Material" at bounding box center [674, 577] width 103 height 17
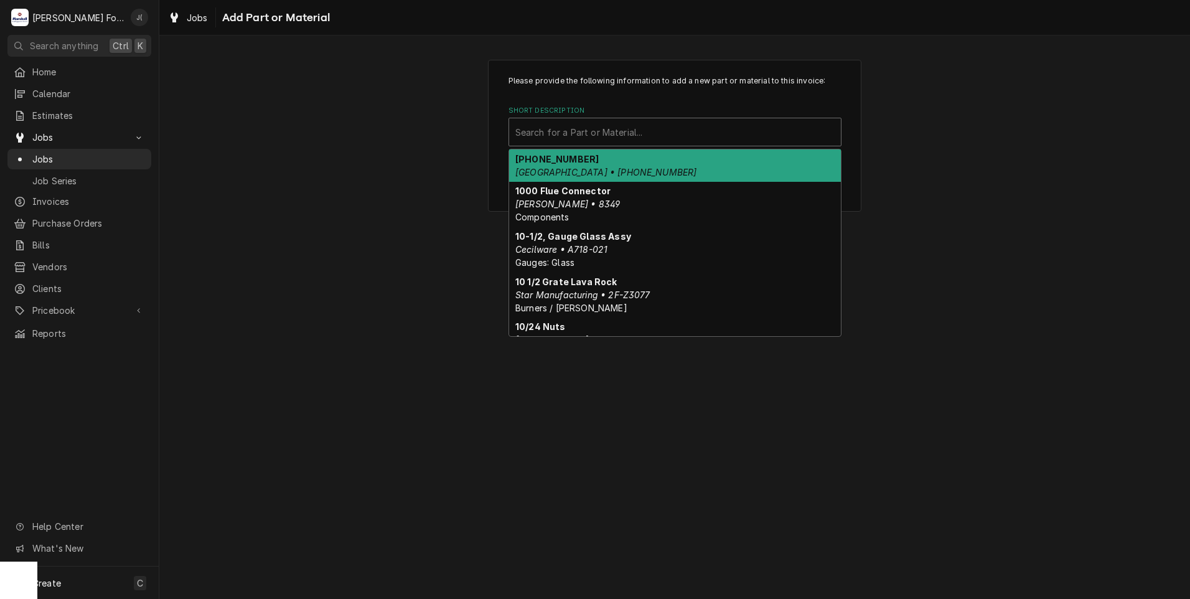
click at [611, 135] on div "Short Description" at bounding box center [674, 132] width 319 height 22
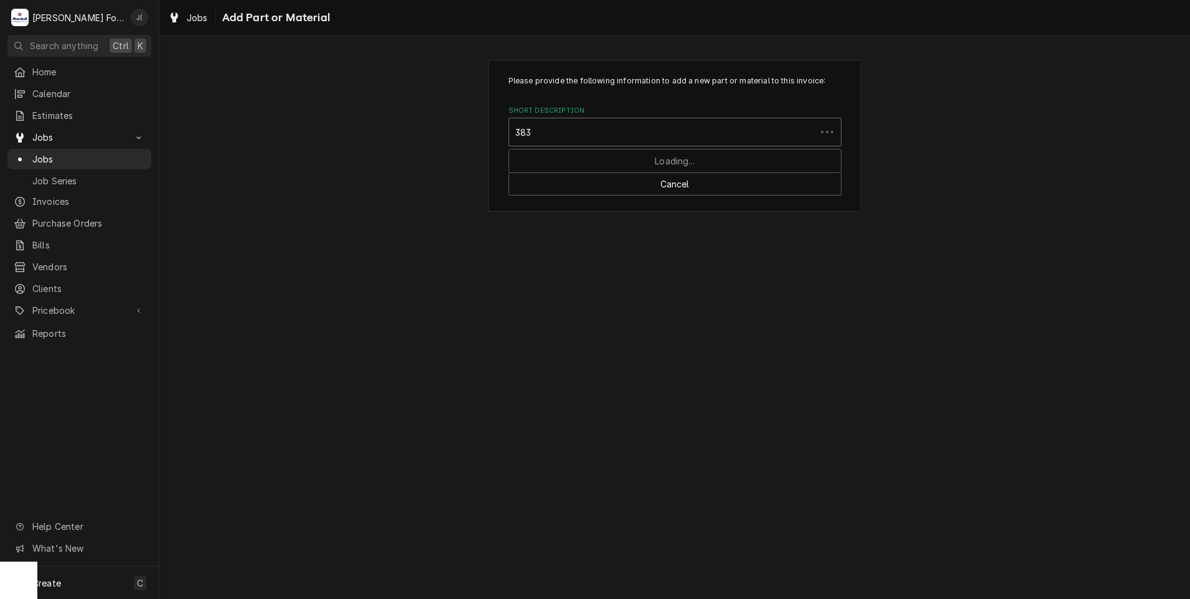
type input "3835"
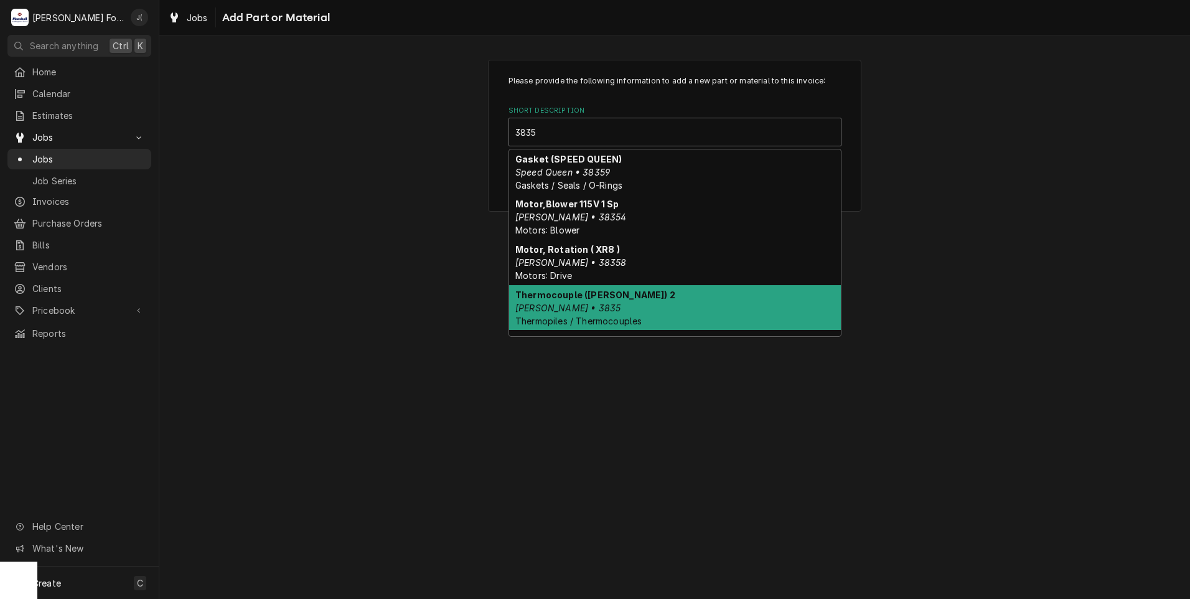
click at [611, 308] on div "Thermocouple (BLODGETT) 2 Blodgett • 3835 Thermopiles / Thermocouples" at bounding box center [675, 307] width 332 height 45
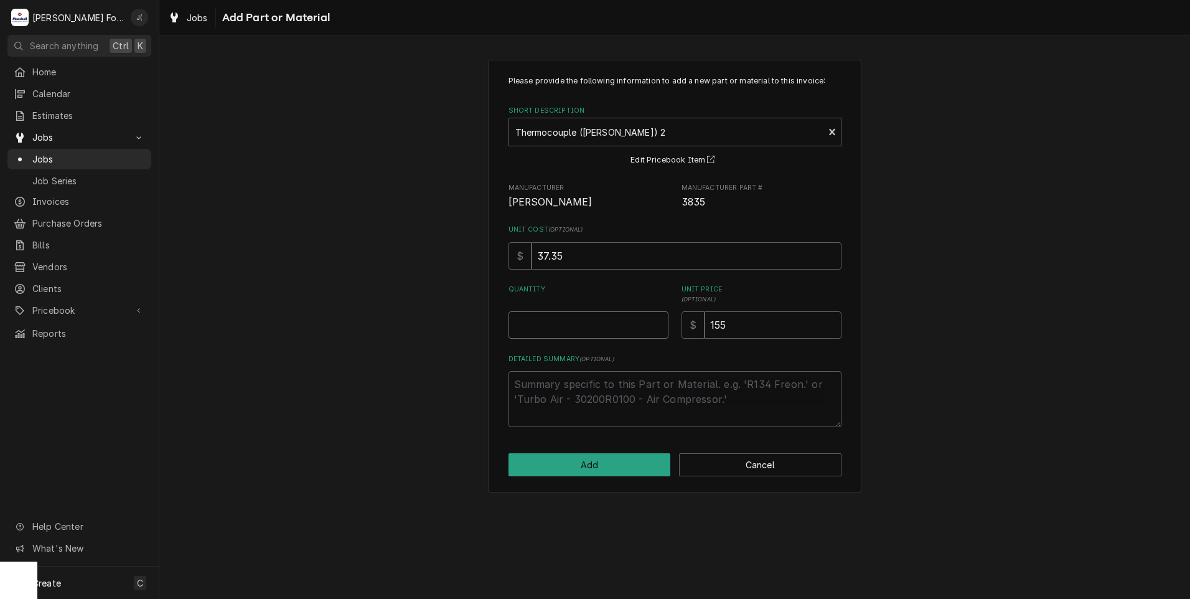
click at [603, 327] on input "Quantity" at bounding box center [588, 324] width 160 height 27
type textarea "x"
type input "1"
click at [598, 461] on button "Add" at bounding box center [589, 464] width 162 height 23
type textarea "x"
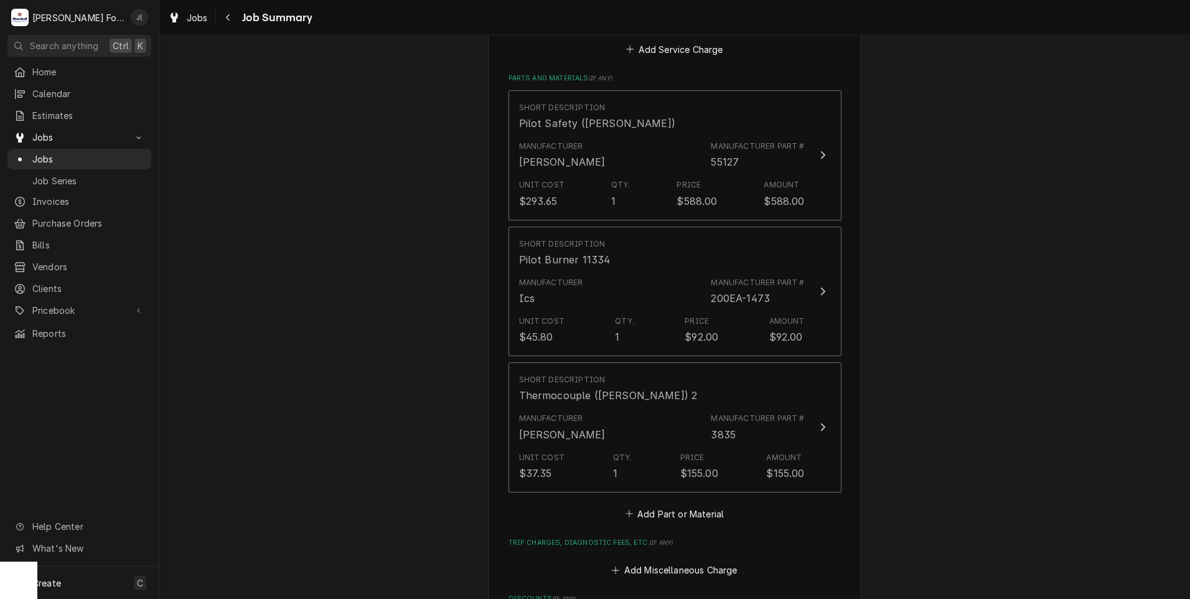
scroll to position [934, 0]
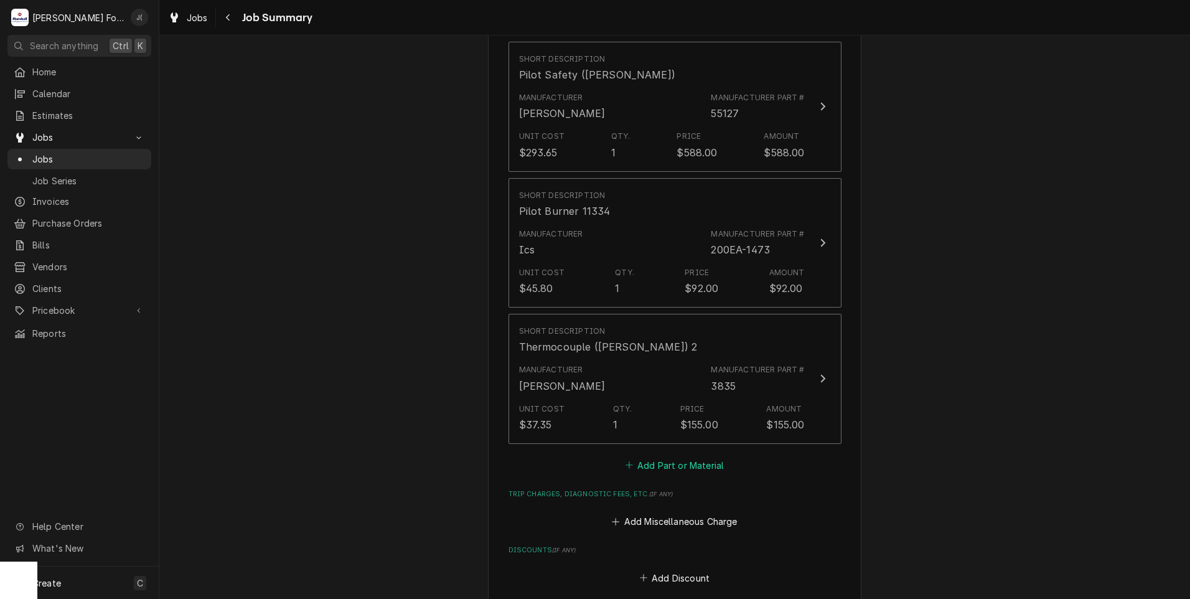
click at [683, 456] on button "Add Part or Material" at bounding box center [674, 464] width 103 height 17
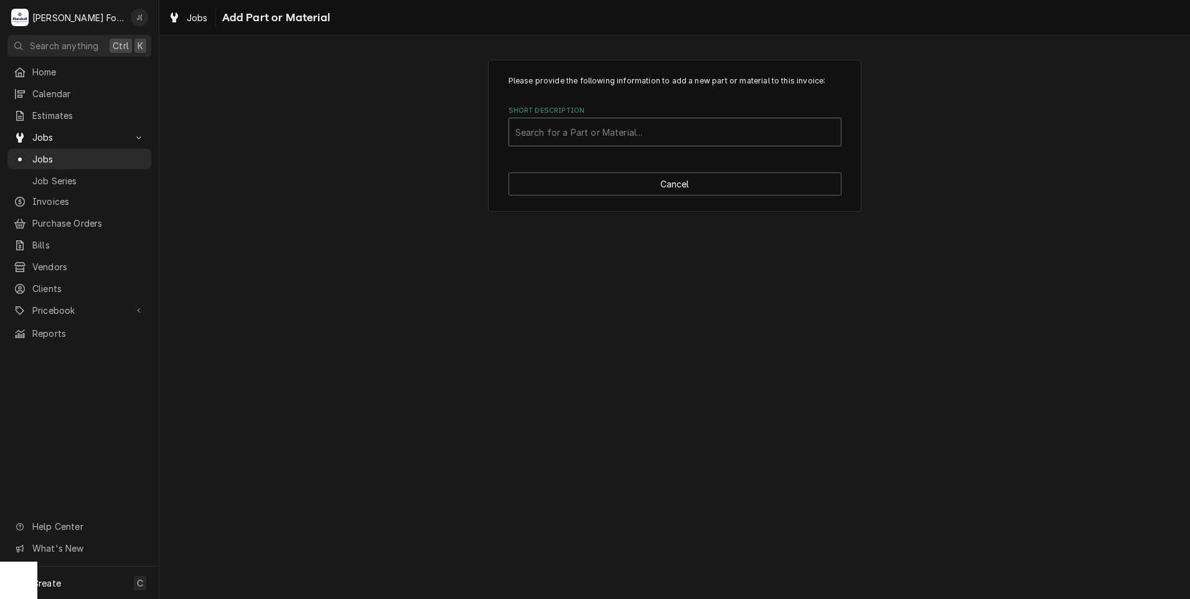
click at [645, 132] on div "Short Description" at bounding box center [674, 132] width 319 height 22
type input "ssdt"
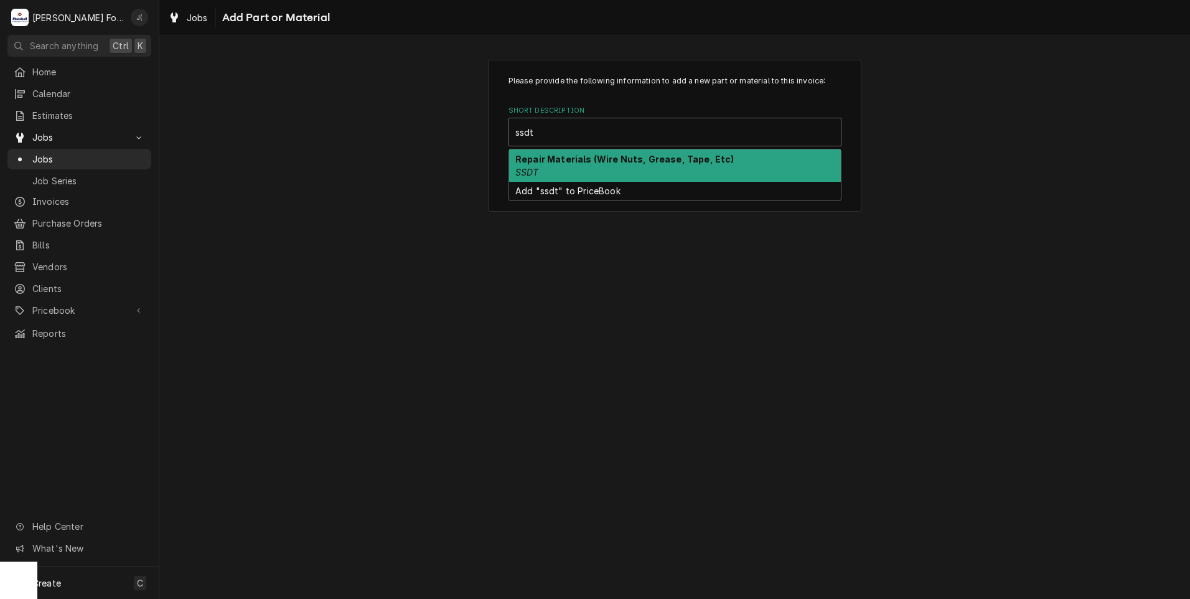
click at [621, 174] on div "Repair Materials (Wire Nuts, Grease, Tape, Etc) SSDT" at bounding box center [675, 165] width 332 height 32
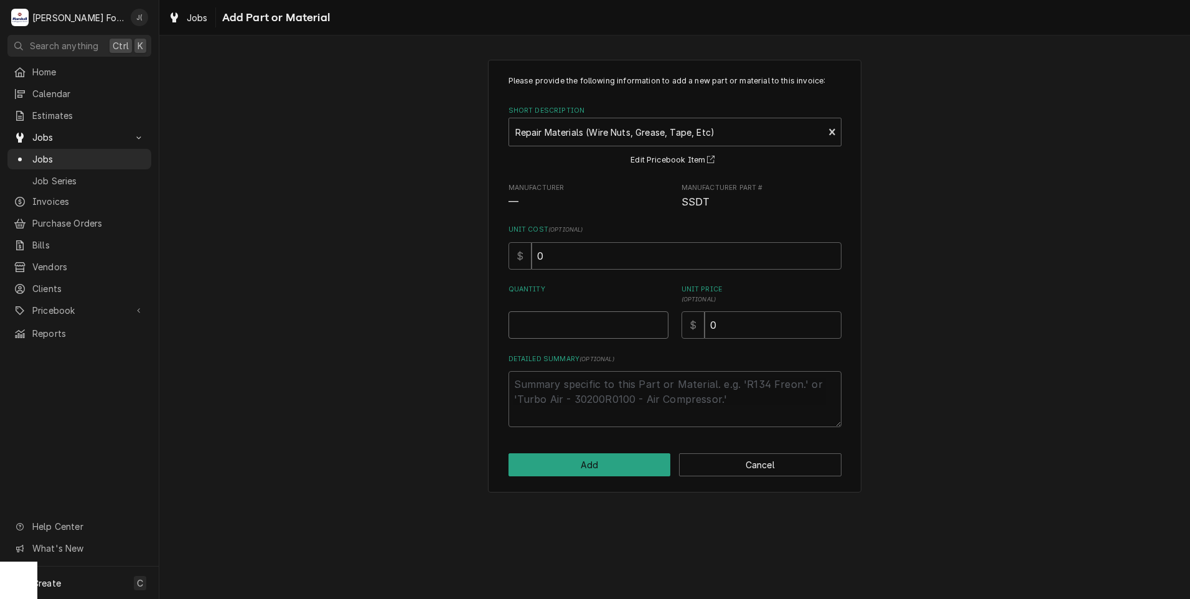
click at [582, 325] on input "Quantity" at bounding box center [588, 324] width 160 height 27
type textarea "x"
type input "1"
type textarea "x"
type input "1"
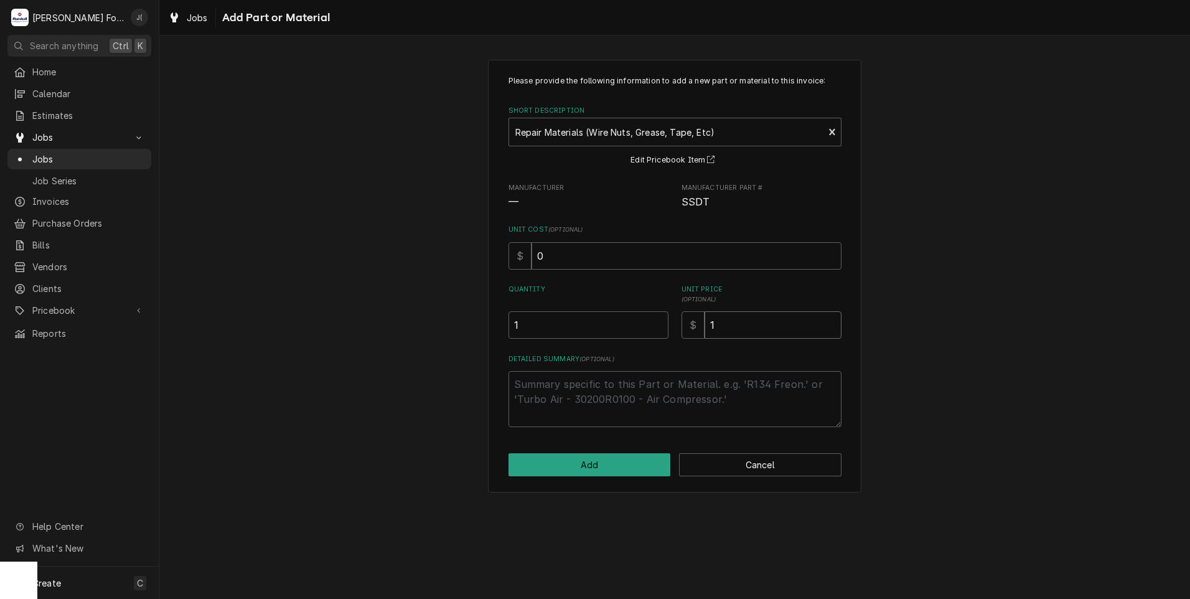
type textarea "x"
type input "18"
click at [614, 459] on button "Add" at bounding box center [589, 464] width 162 height 23
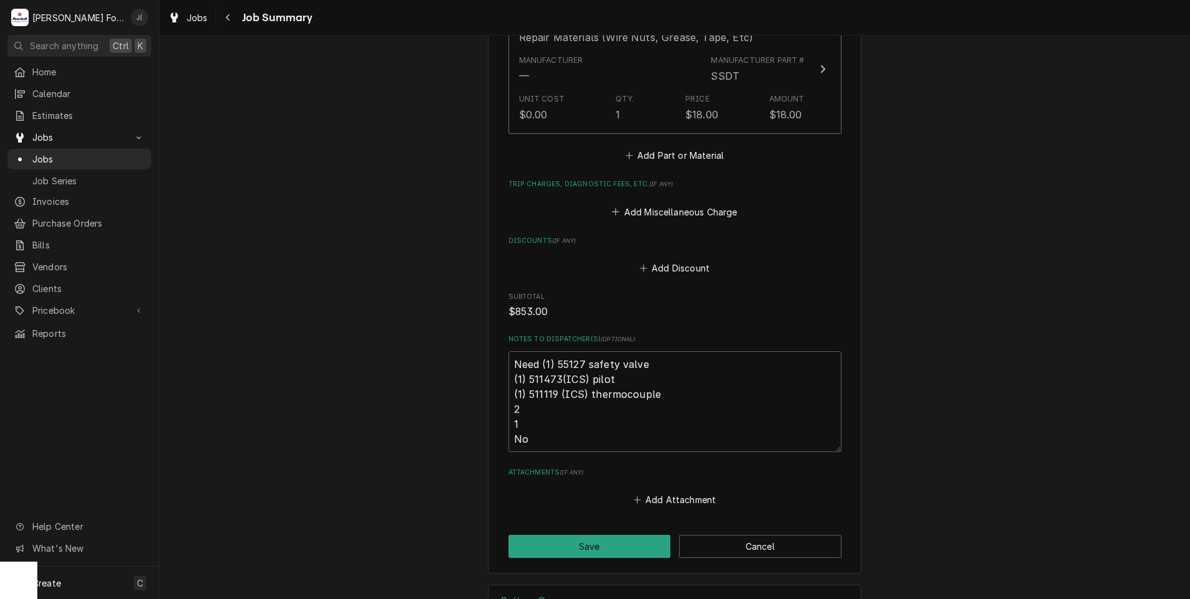
scroll to position [1452, 0]
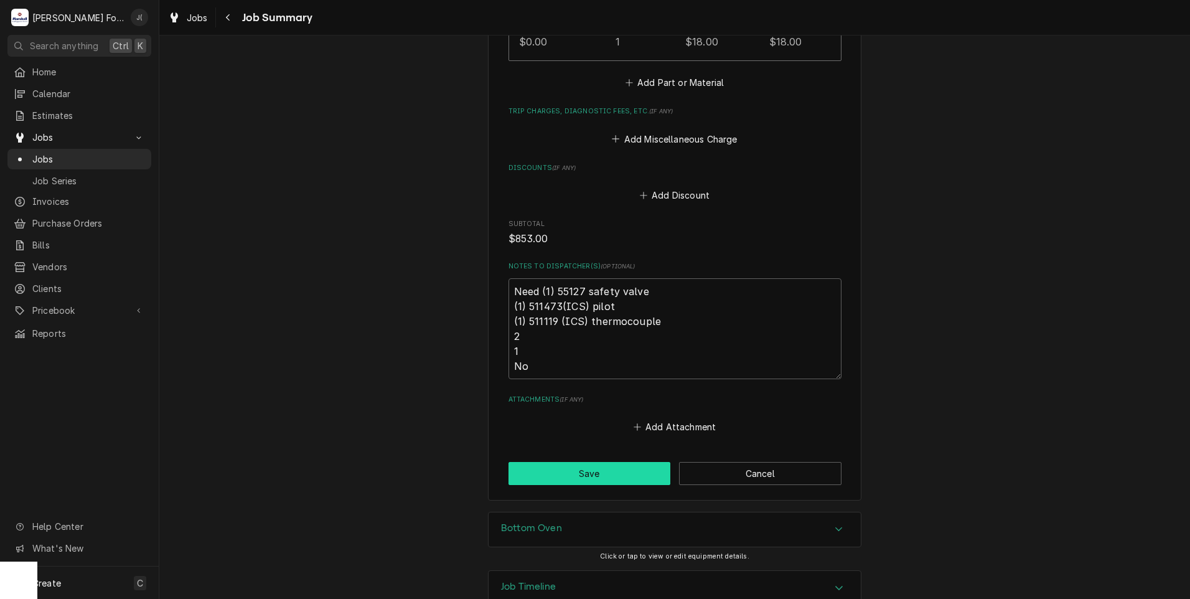
click at [532, 462] on button "Save" at bounding box center [589, 473] width 162 height 23
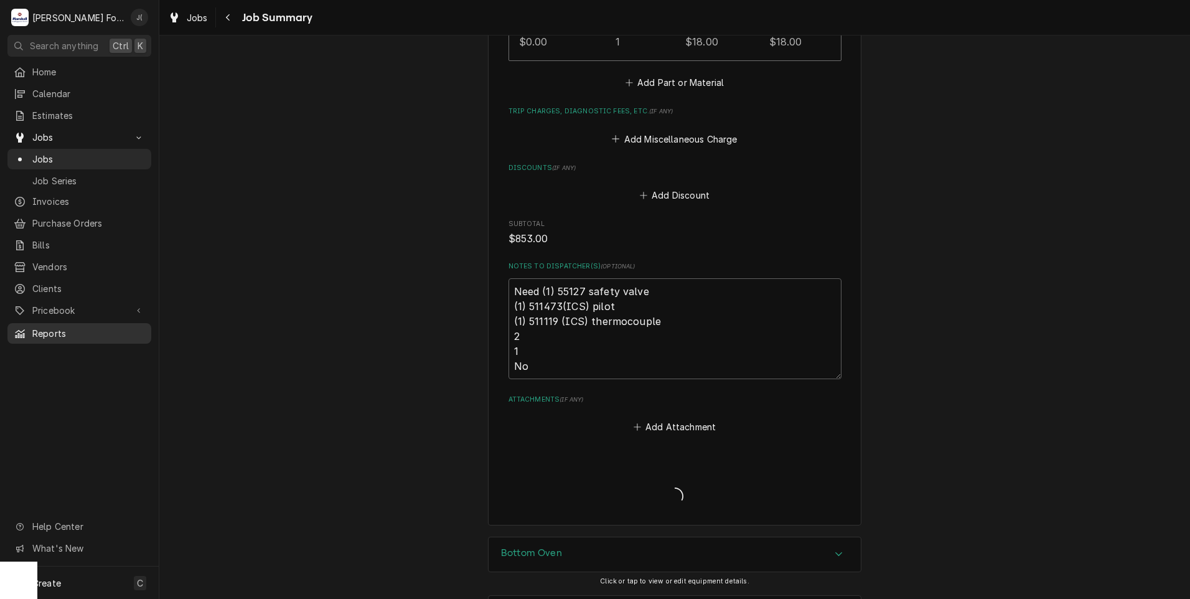
type textarea "x"
